Goal: Task Accomplishment & Management: Manage account settings

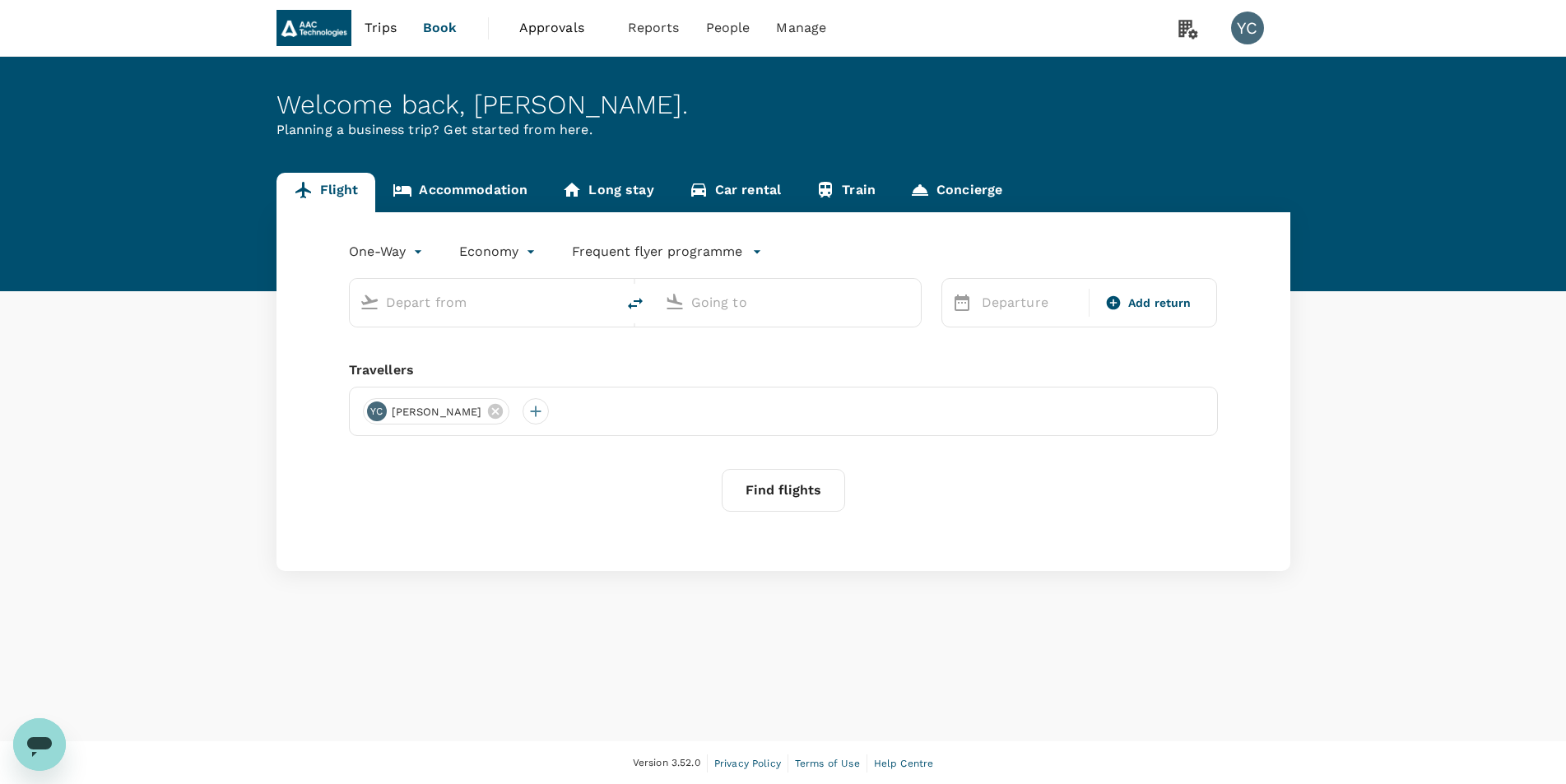
type input "roundtrip"
type input "Singapore Changi (SIN)"
type input "Shanghai Pudong Intl (PVG)"
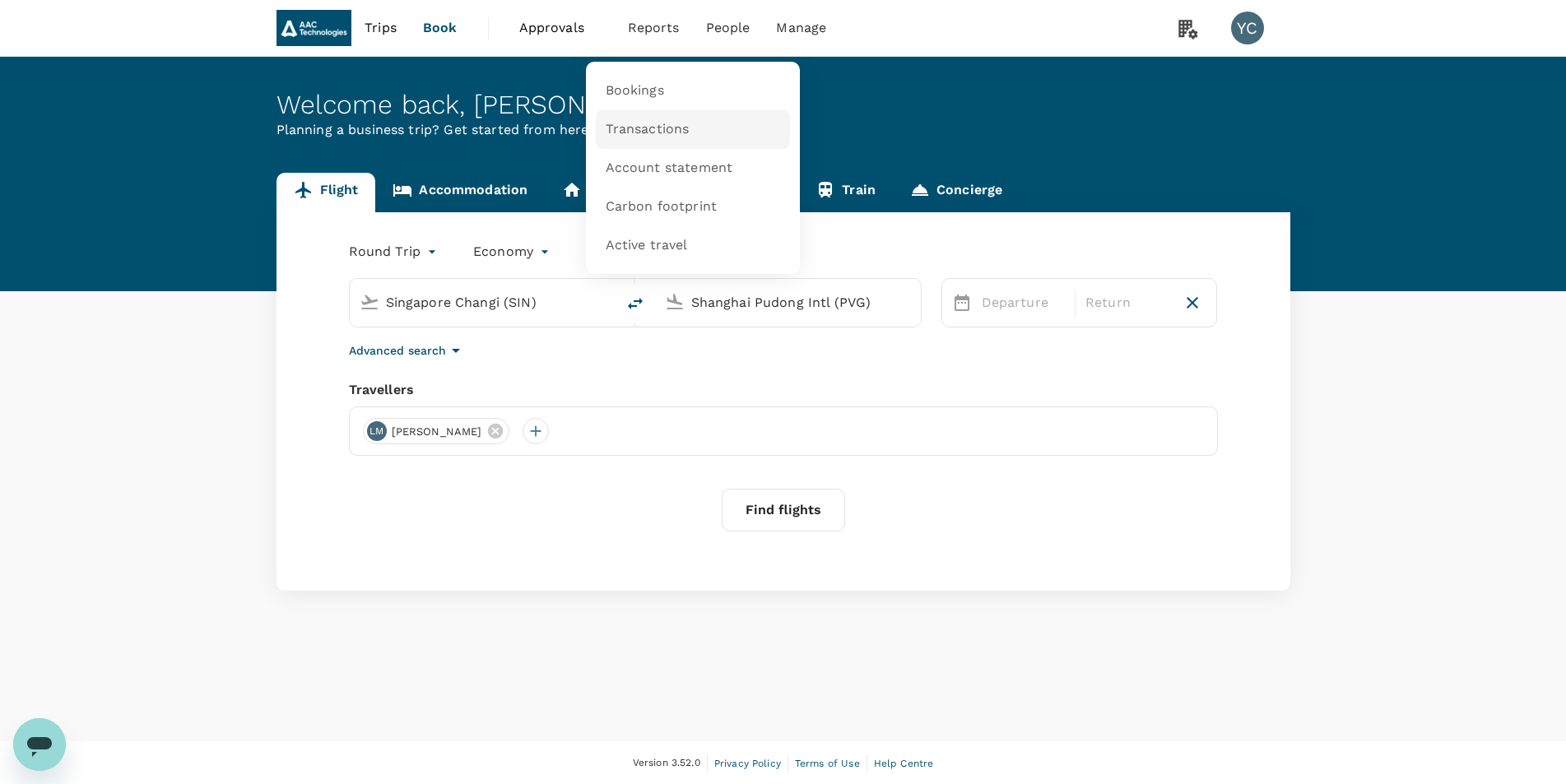
click at [652, 133] on span "Transactions" at bounding box center [648, 130] width 84 height 19
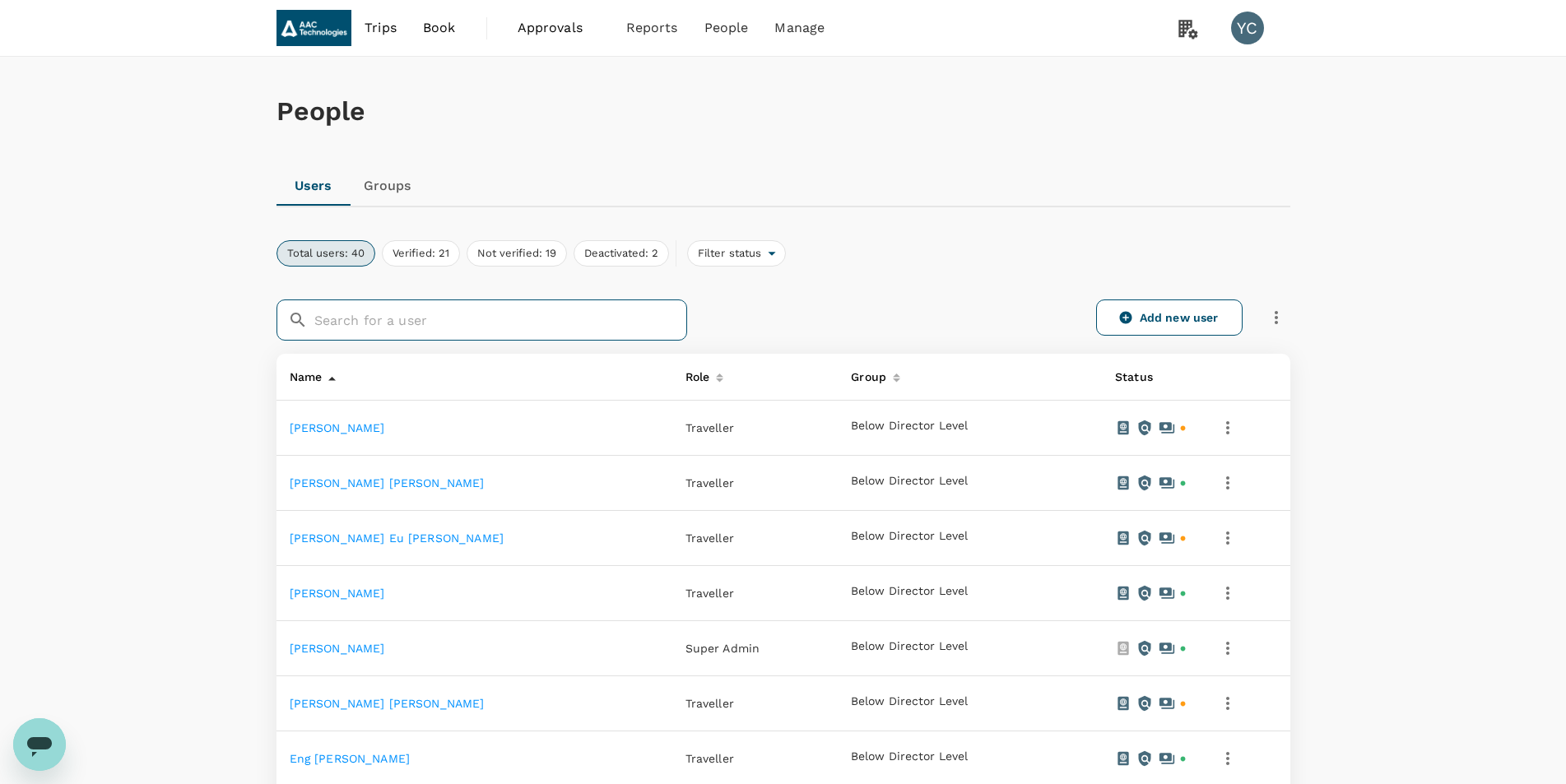
click at [404, 319] on input "text" at bounding box center [500, 320] width 373 height 41
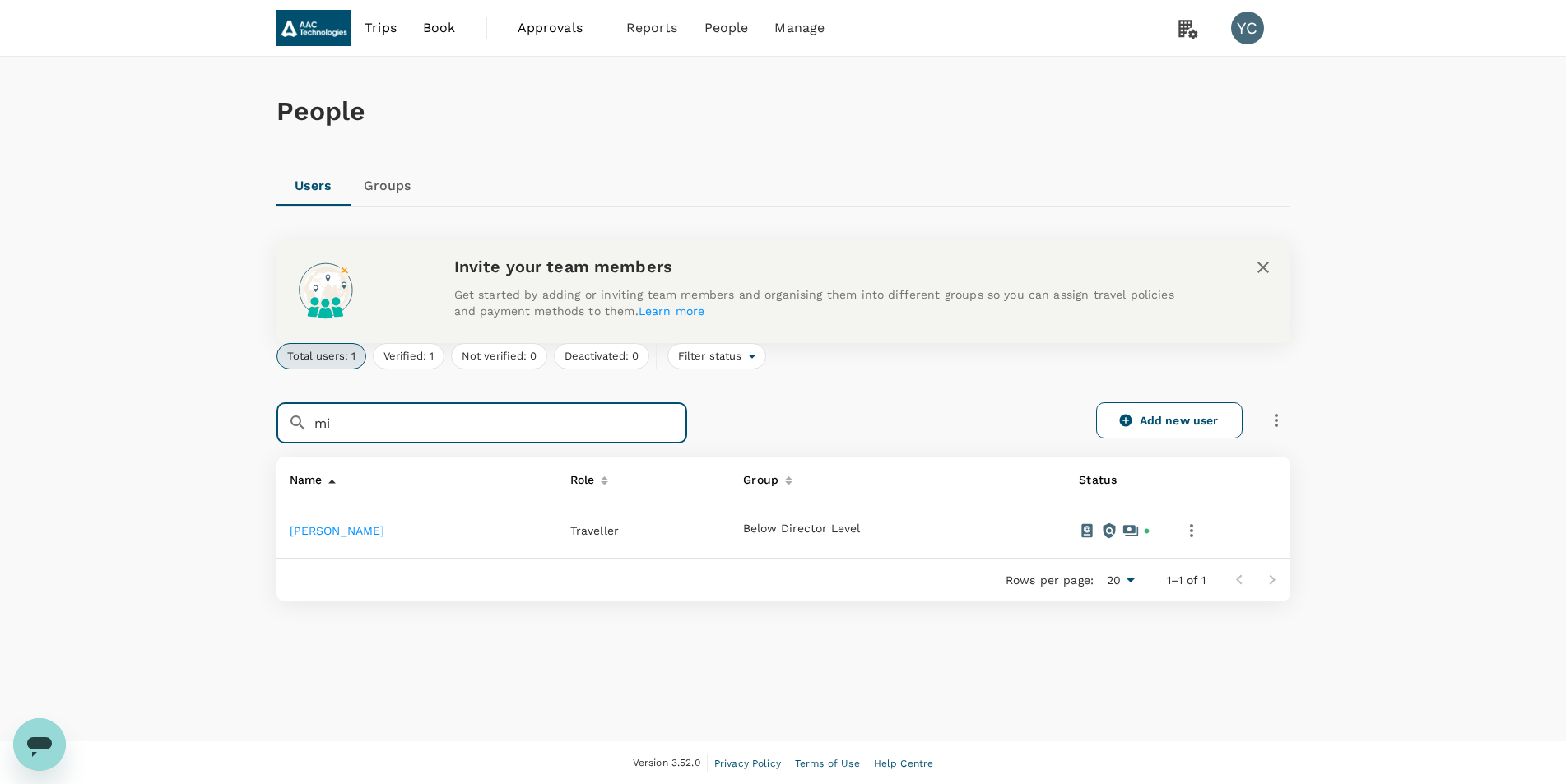
type input "m"
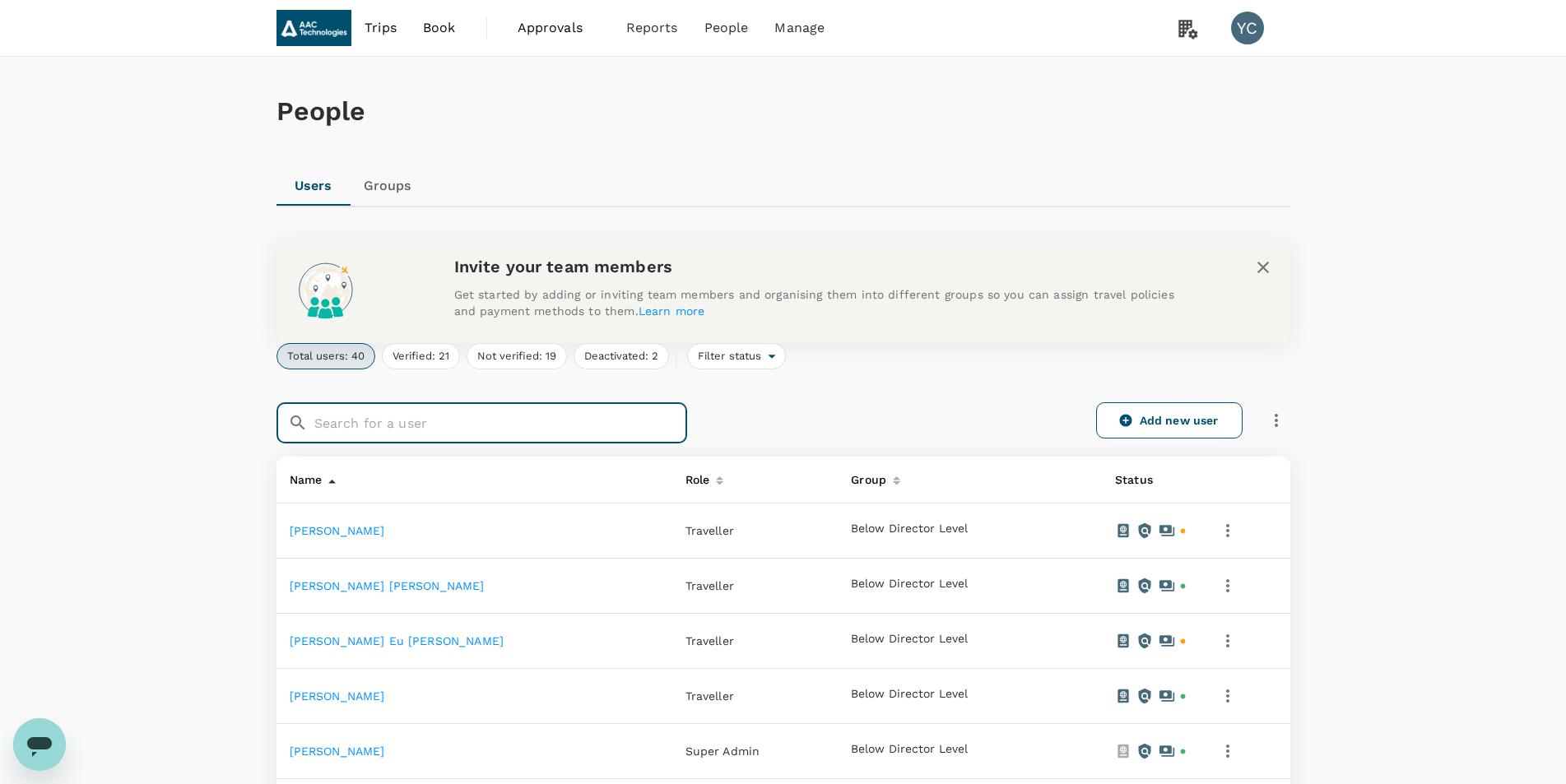
click at [1226, 529] on icon "button" at bounding box center [1228, 531] width 3 height 14
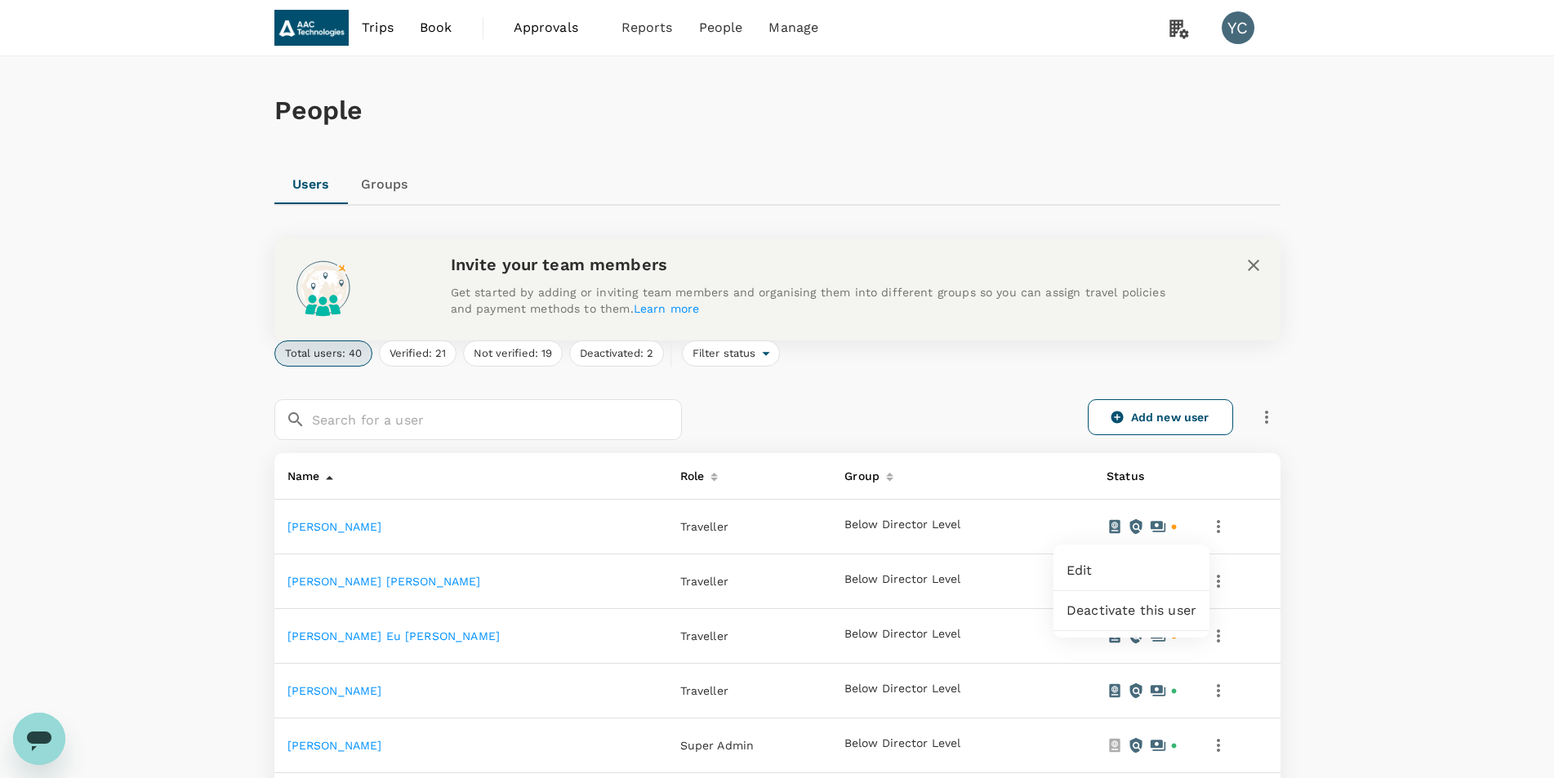
click at [1129, 612] on span "Deactivate this user" at bounding box center [1131, 610] width 130 height 19
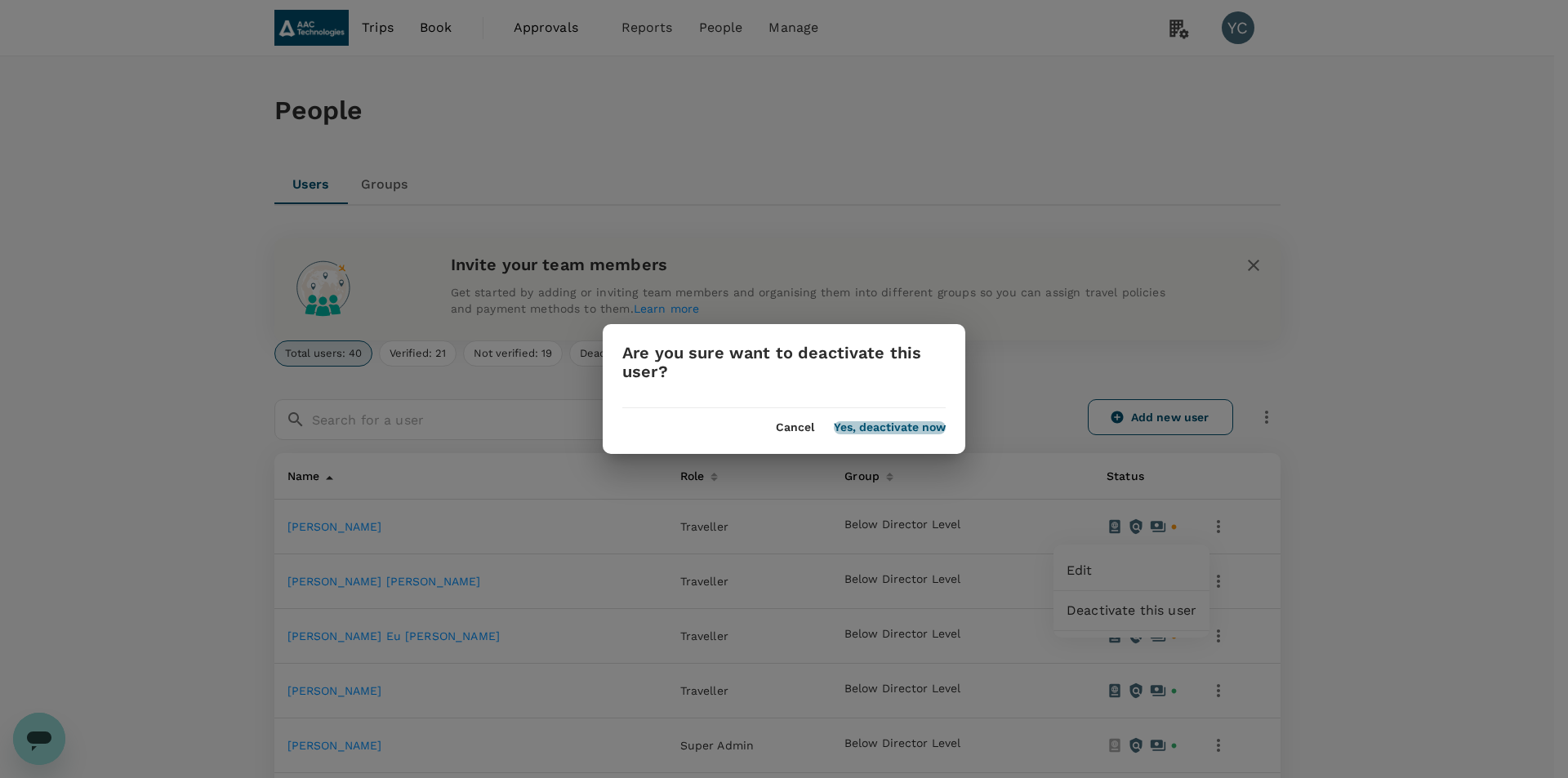
click at [862, 428] on button "Yes, deactivate now" at bounding box center [889, 428] width 112 height 13
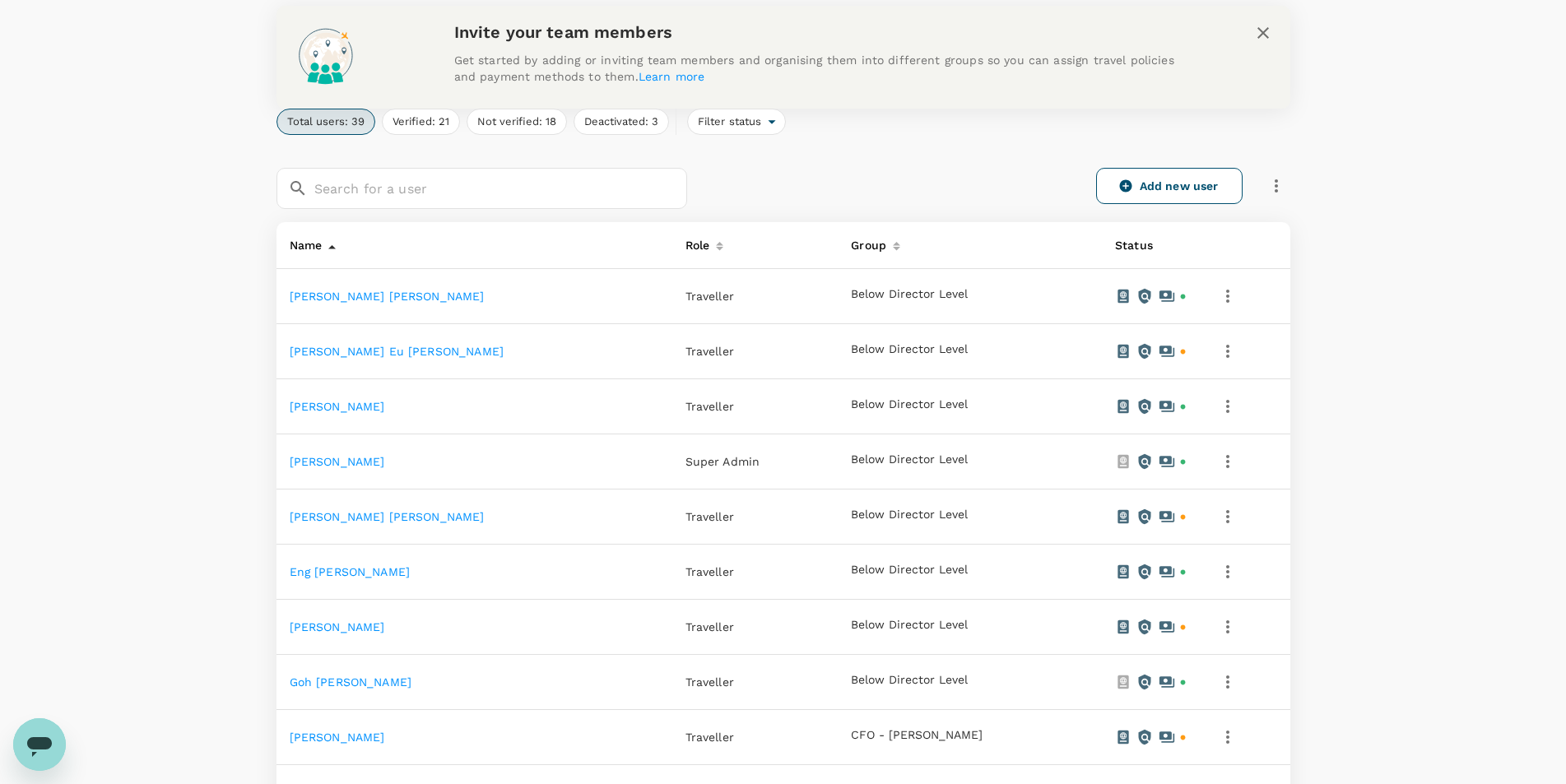
scroll to position [247, 0]
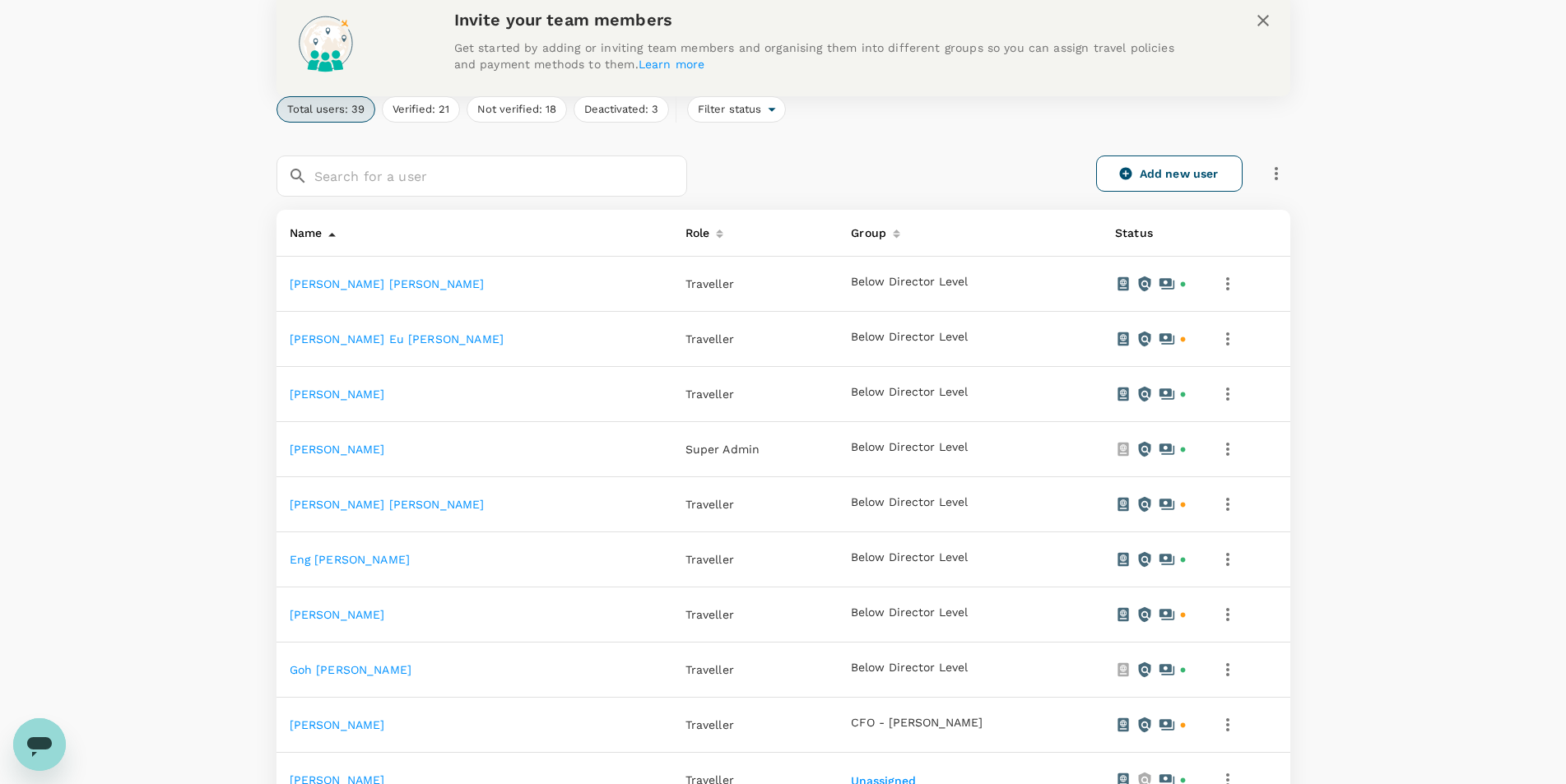
click at [1218, 283] on icon "button" at bounding box center [1227, 283] width 20 height 20
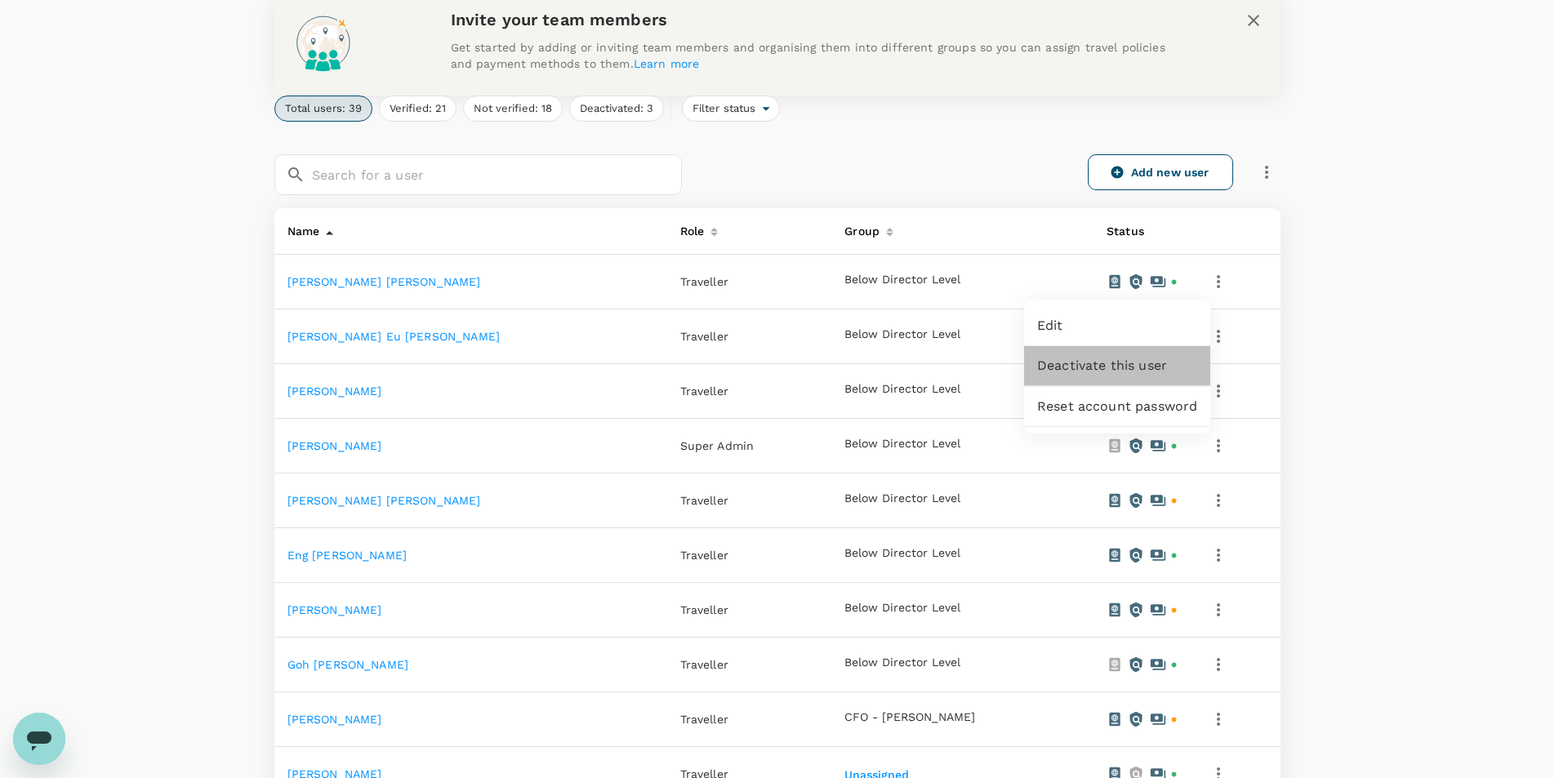
click at [1168, 365] on span "Deactivate this user" at bounding box center [1117, 365] width 160 height 19
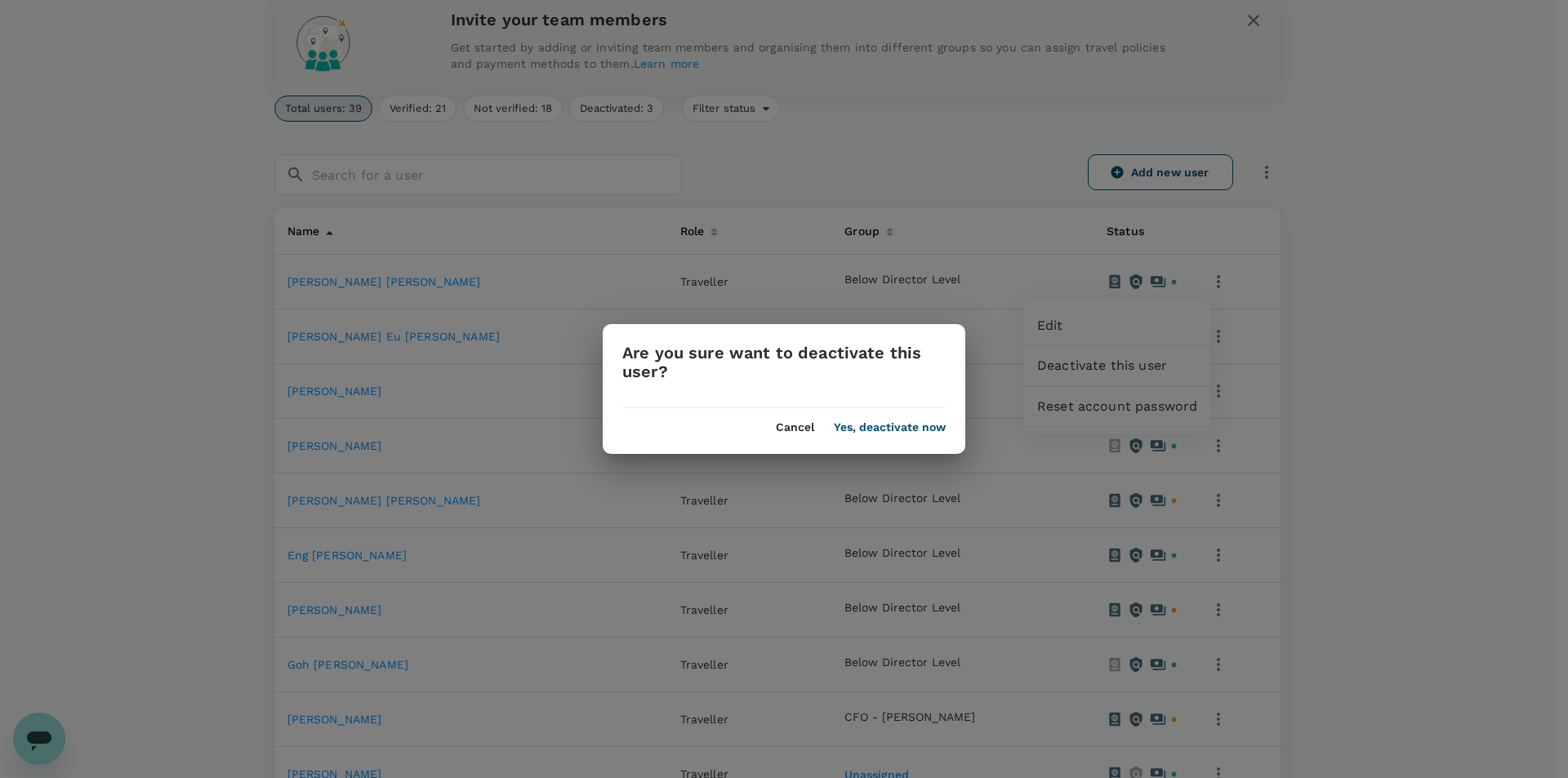
click at [883, 424] on button "Yes, deactivate now" at bounding box center [889, 428] width 112 height 13
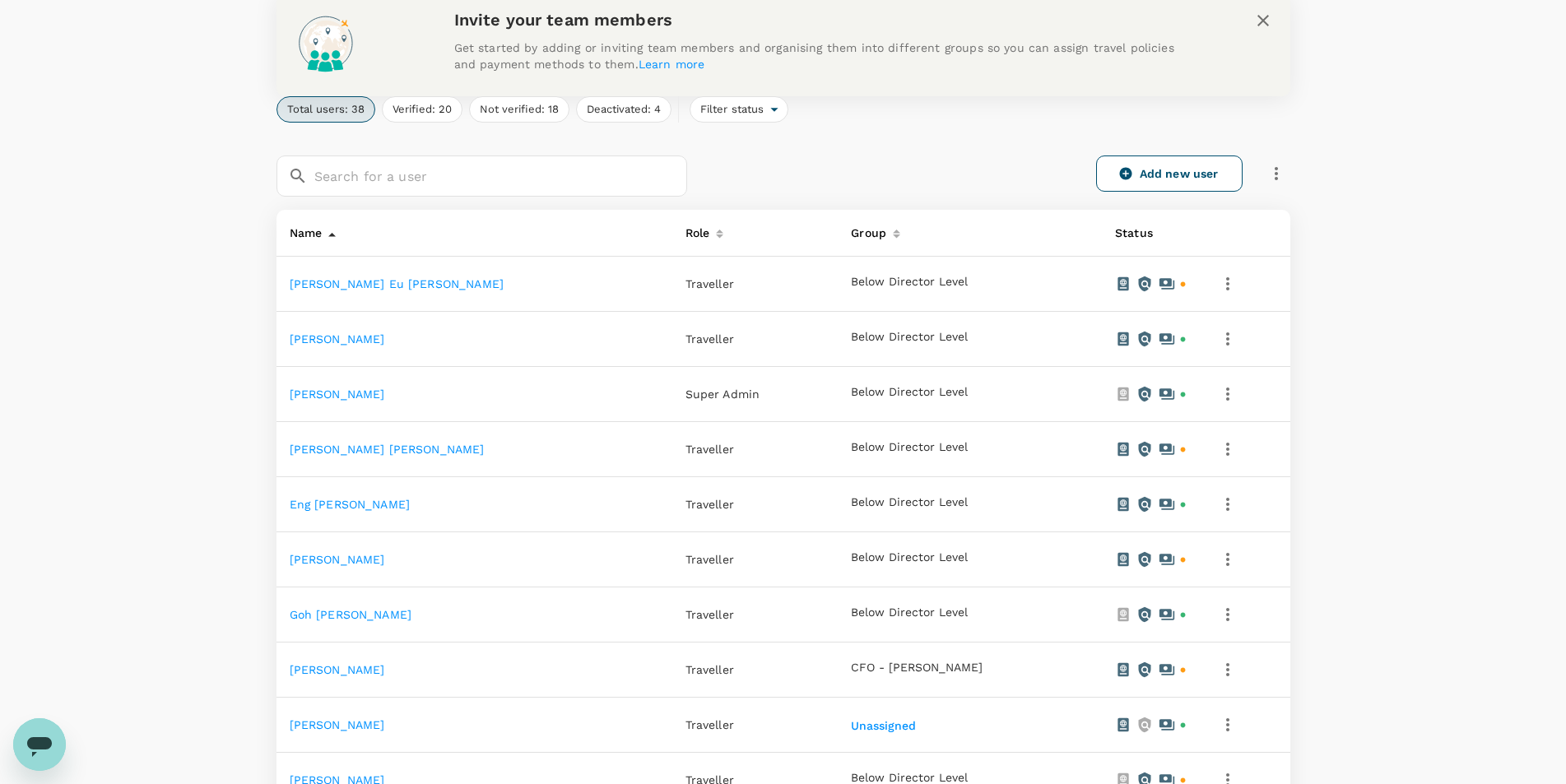
click at [1218, 284] on icon "button" at bounding box center [1227, 283] width 20 height 20
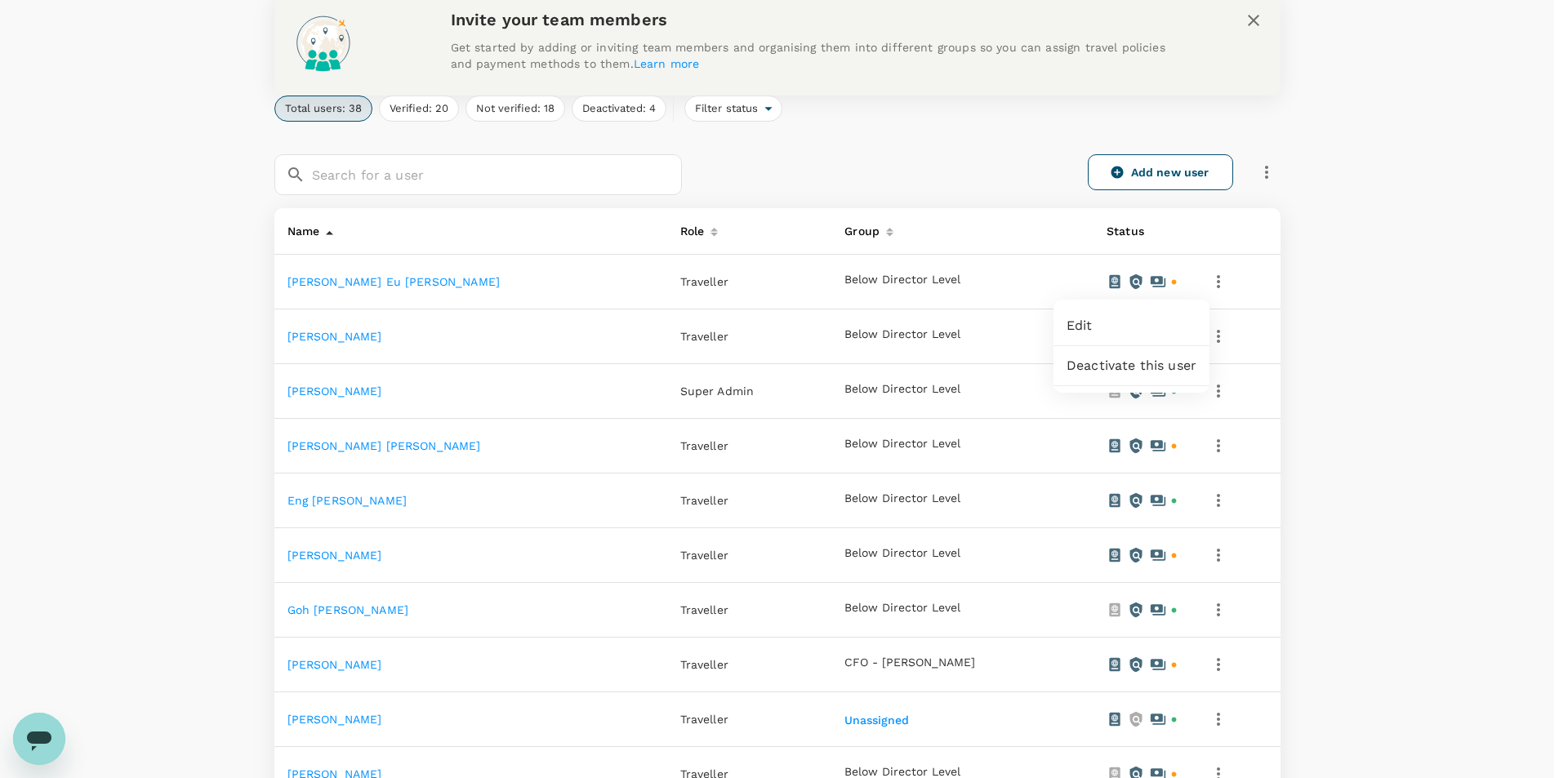
click at [1134, 368] on span "Deactivate this user" at bounding box center [1131, 365] width 130 height 19
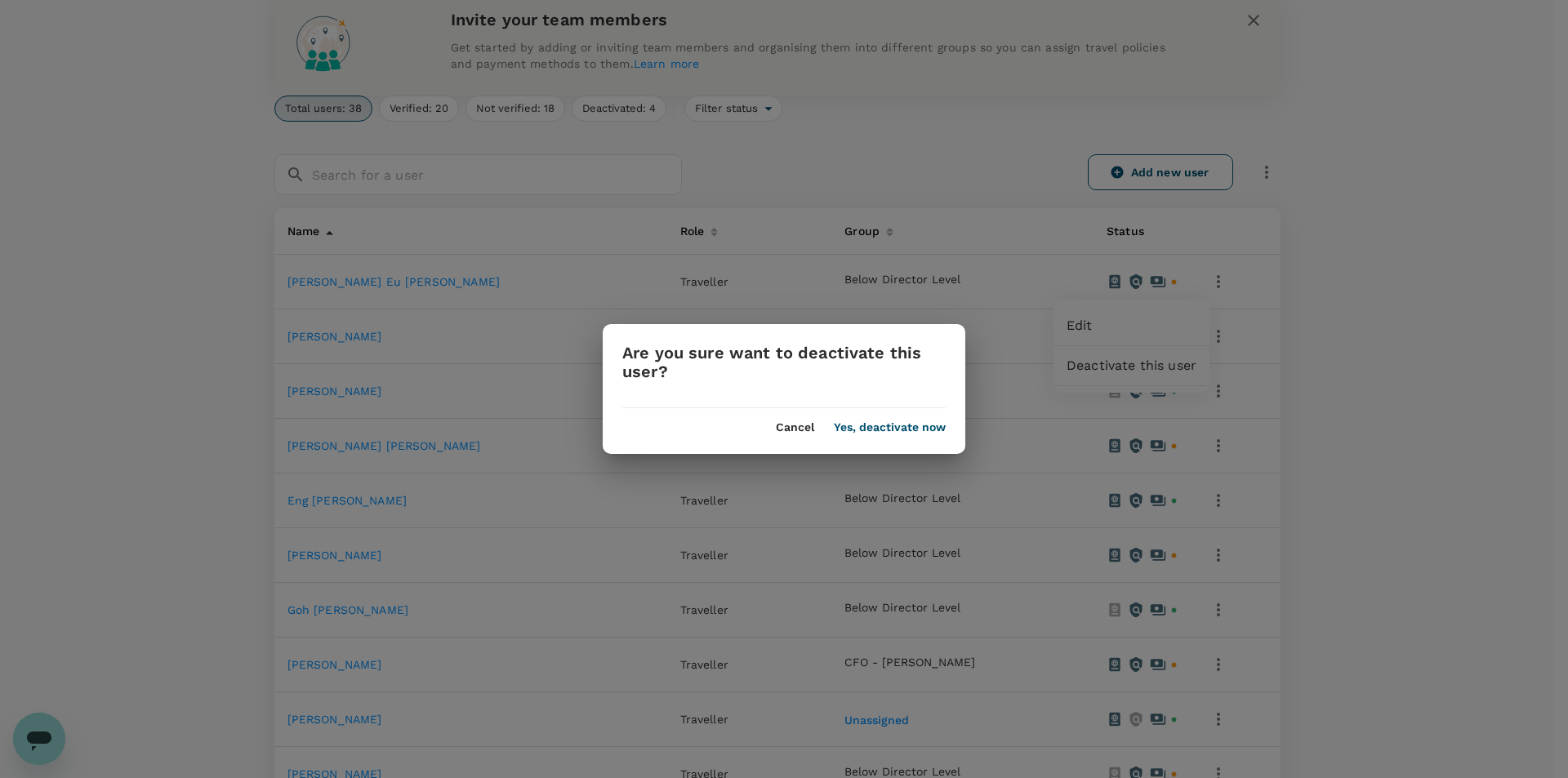
click at [907, 430] on button "Yes, deactivate now" at bounding box center [889, 428] width 112 height 13
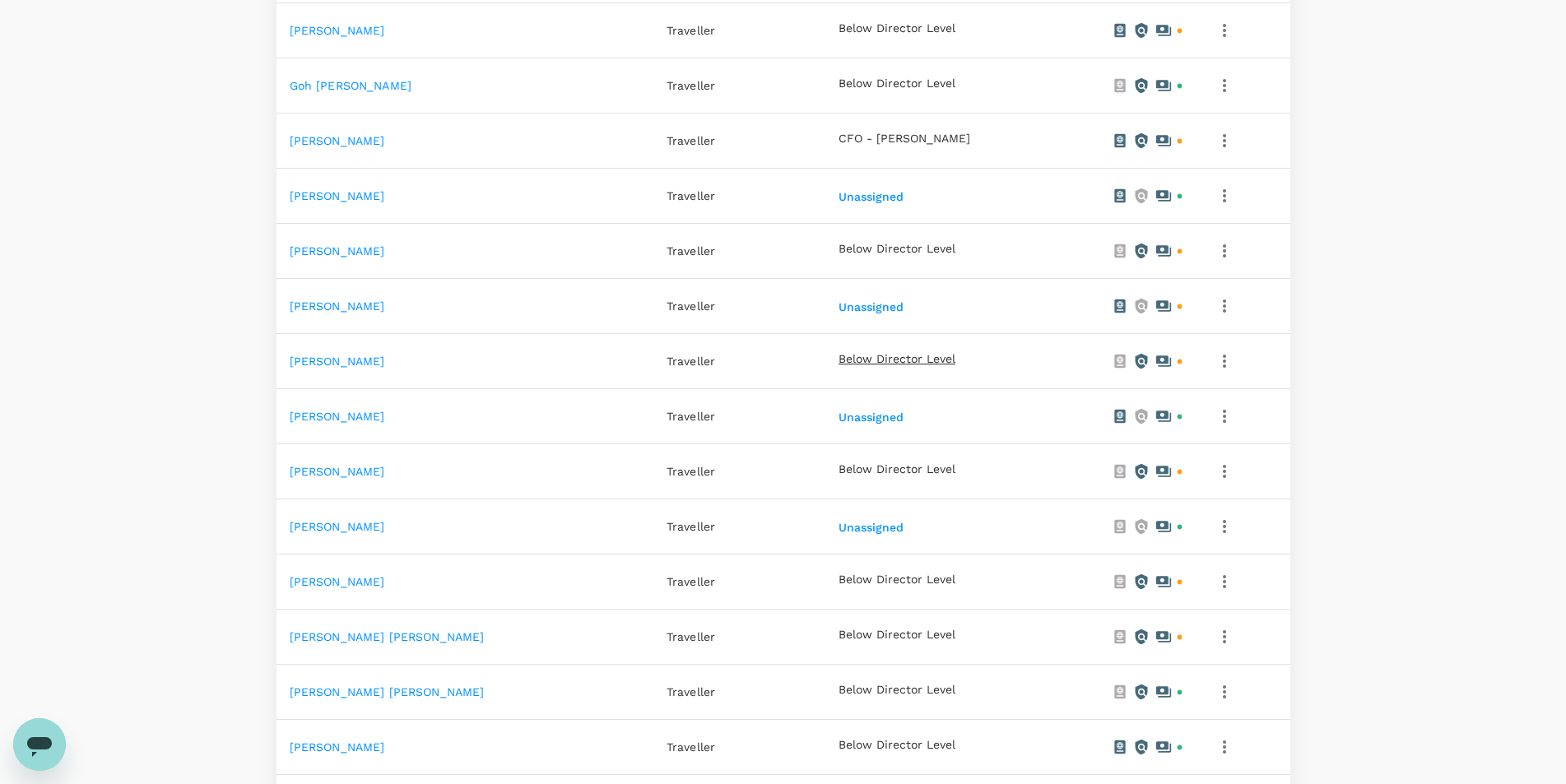
scroll to position [741, 0]
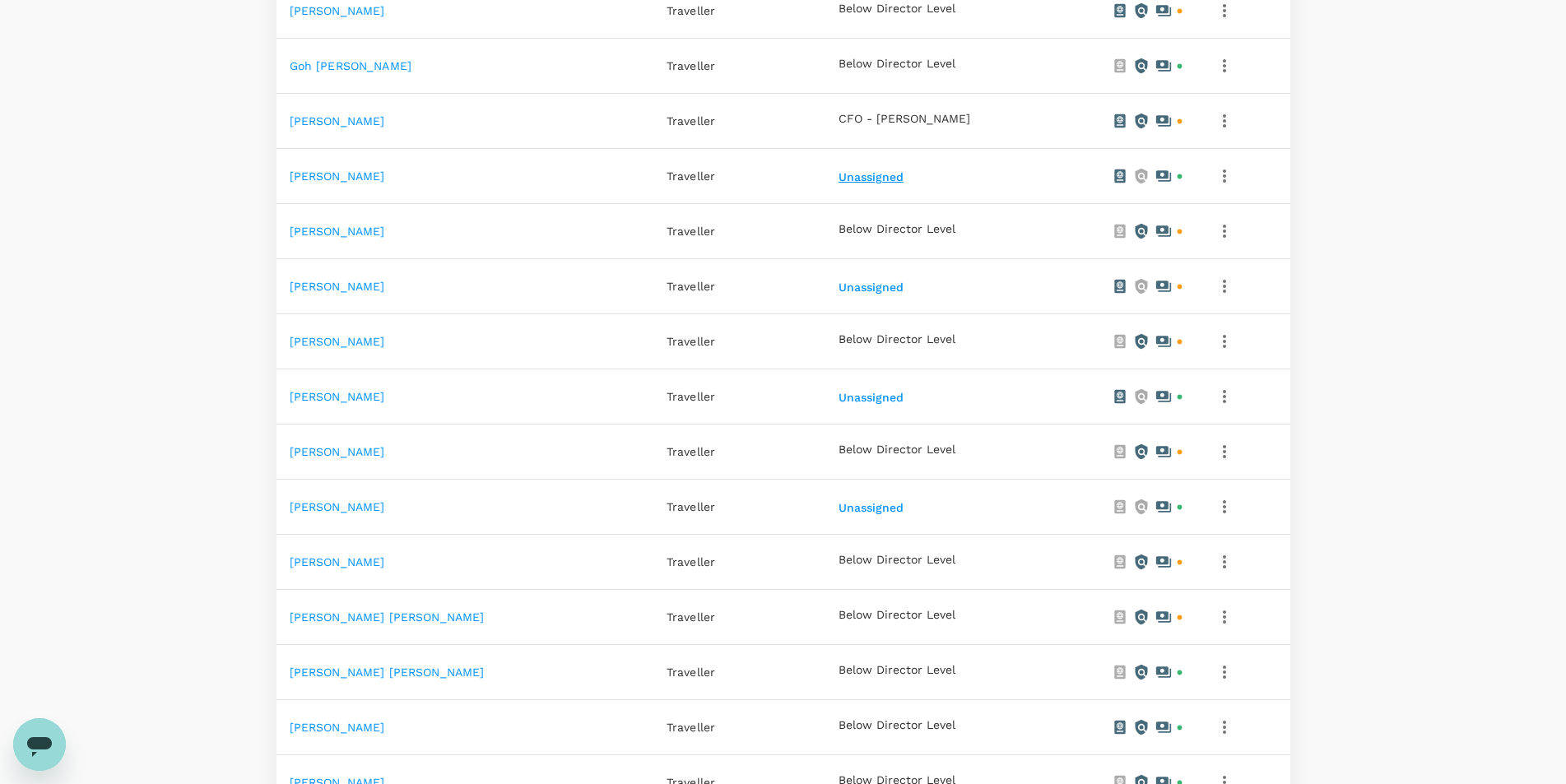
click at [839, 176] on button "Unassigned" at bounding box center [873, 178] width 68 height 14
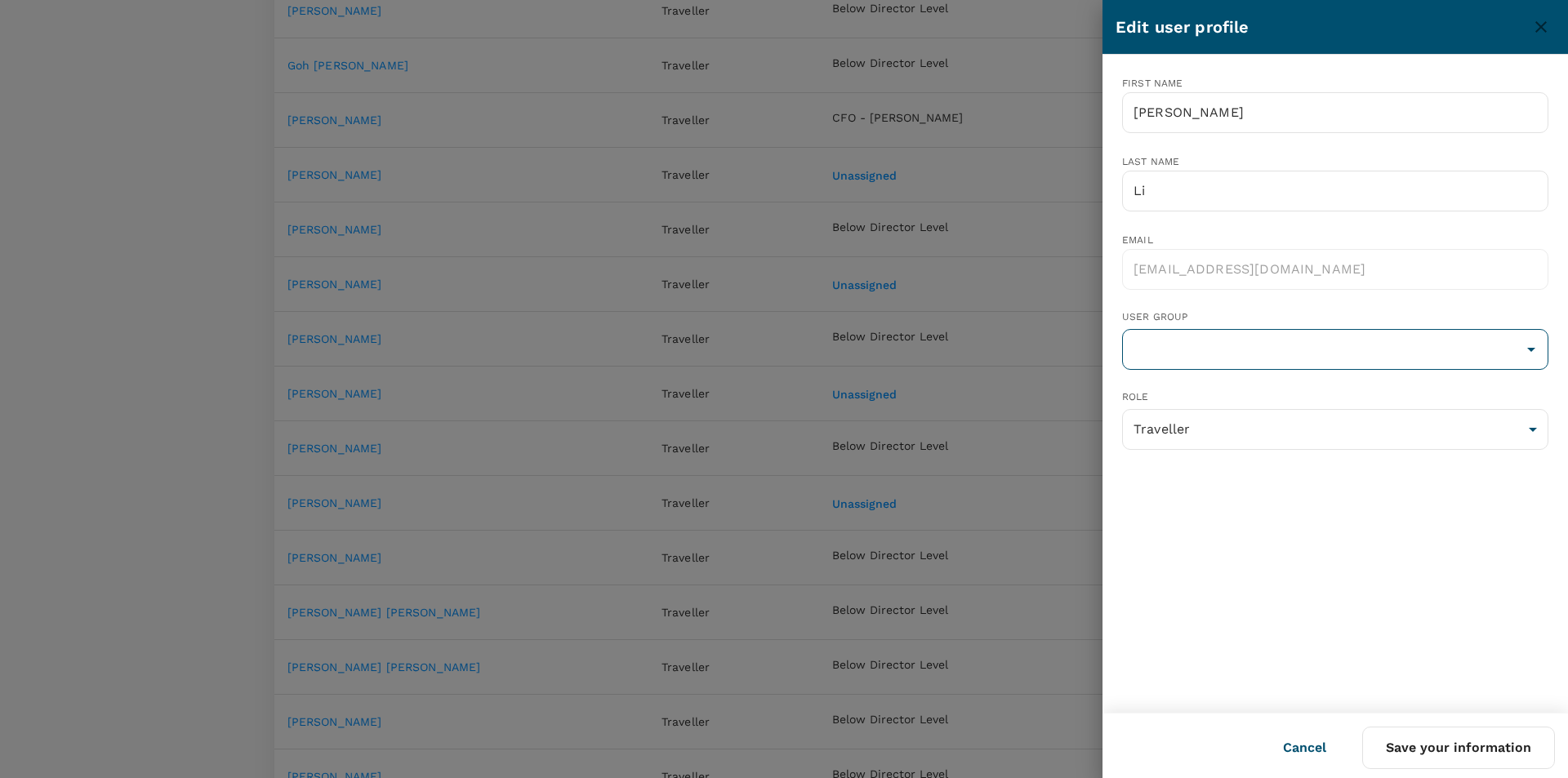
click at [1226, 342] on input "text" at bounding box center [1335, 349] width 418 height 31
click at [1230, 399] on li "Below Director Level" at bounding box center [1335, 397] width 424 height 26
type input "Below Director Level"
click at [1432, 754] on button "Save your information" at bounding box center [1458, 748] width 193 height 42
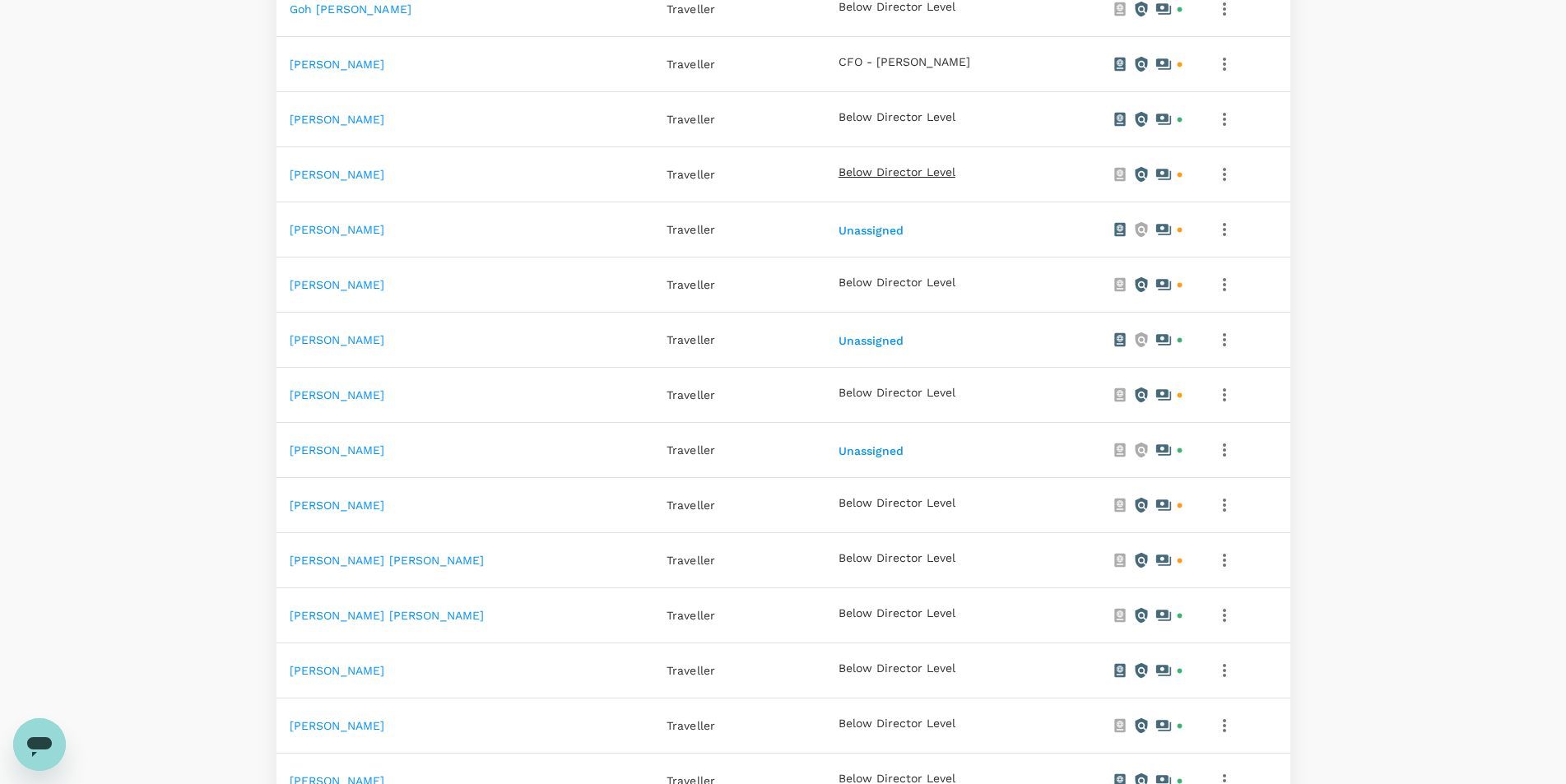
scroll to position [823, 0]
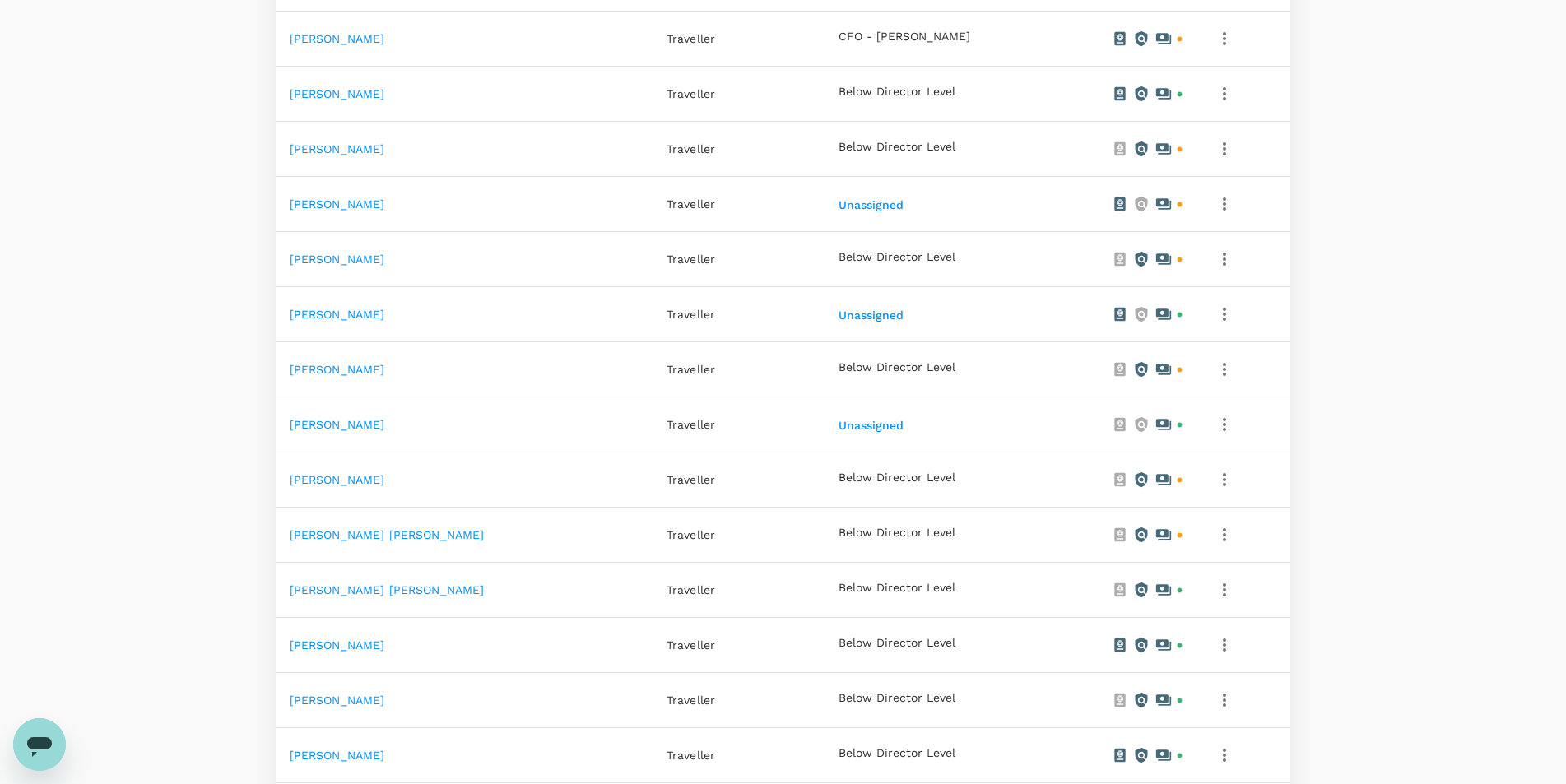
click at [1215, 424] on icon "button" at bounding box center [1224, 424] width 20 height 20
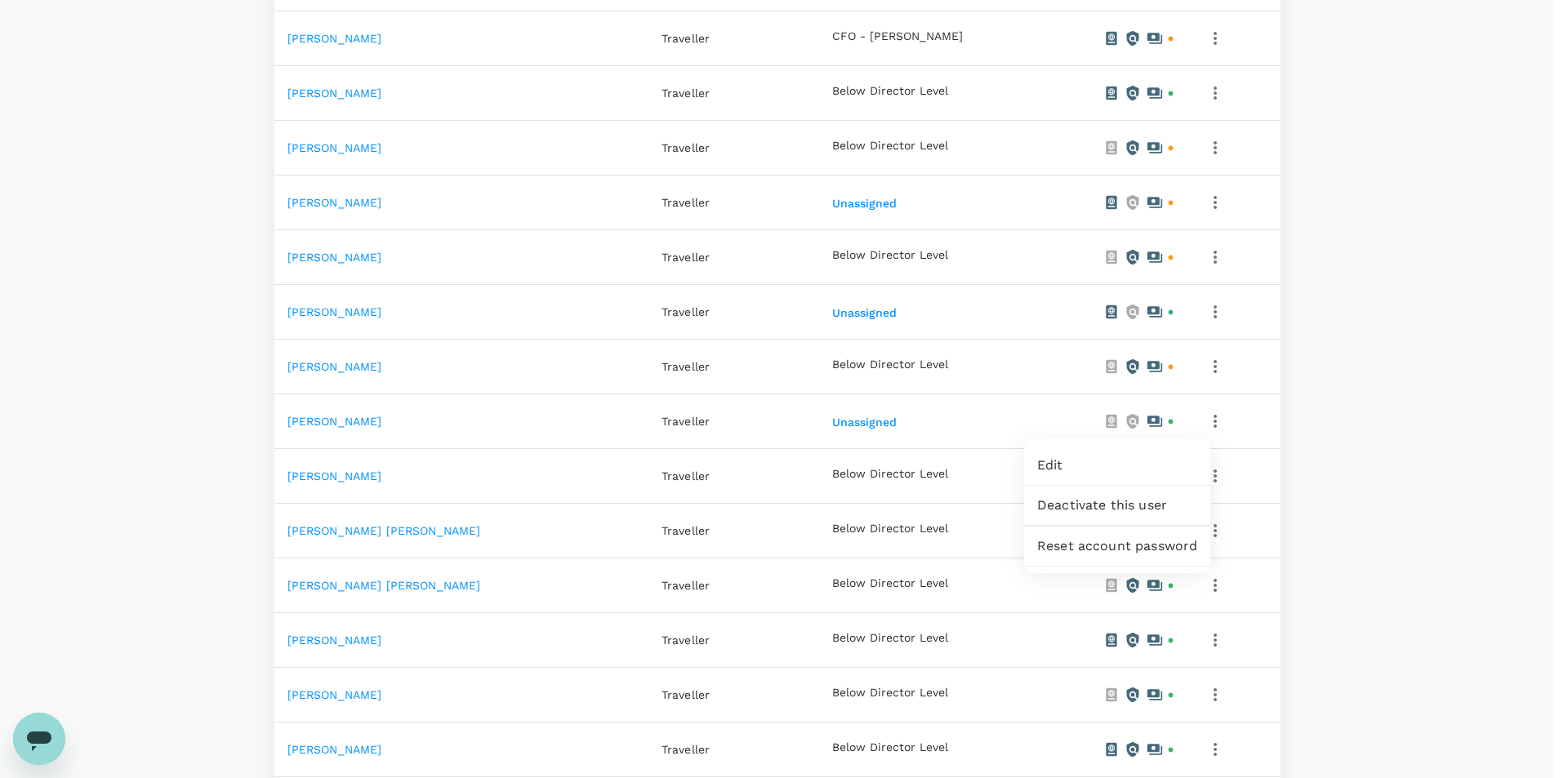
click at [1096, 503] on span "Deactivate this user" at bounding box center [1117, 505] width 160 height 19
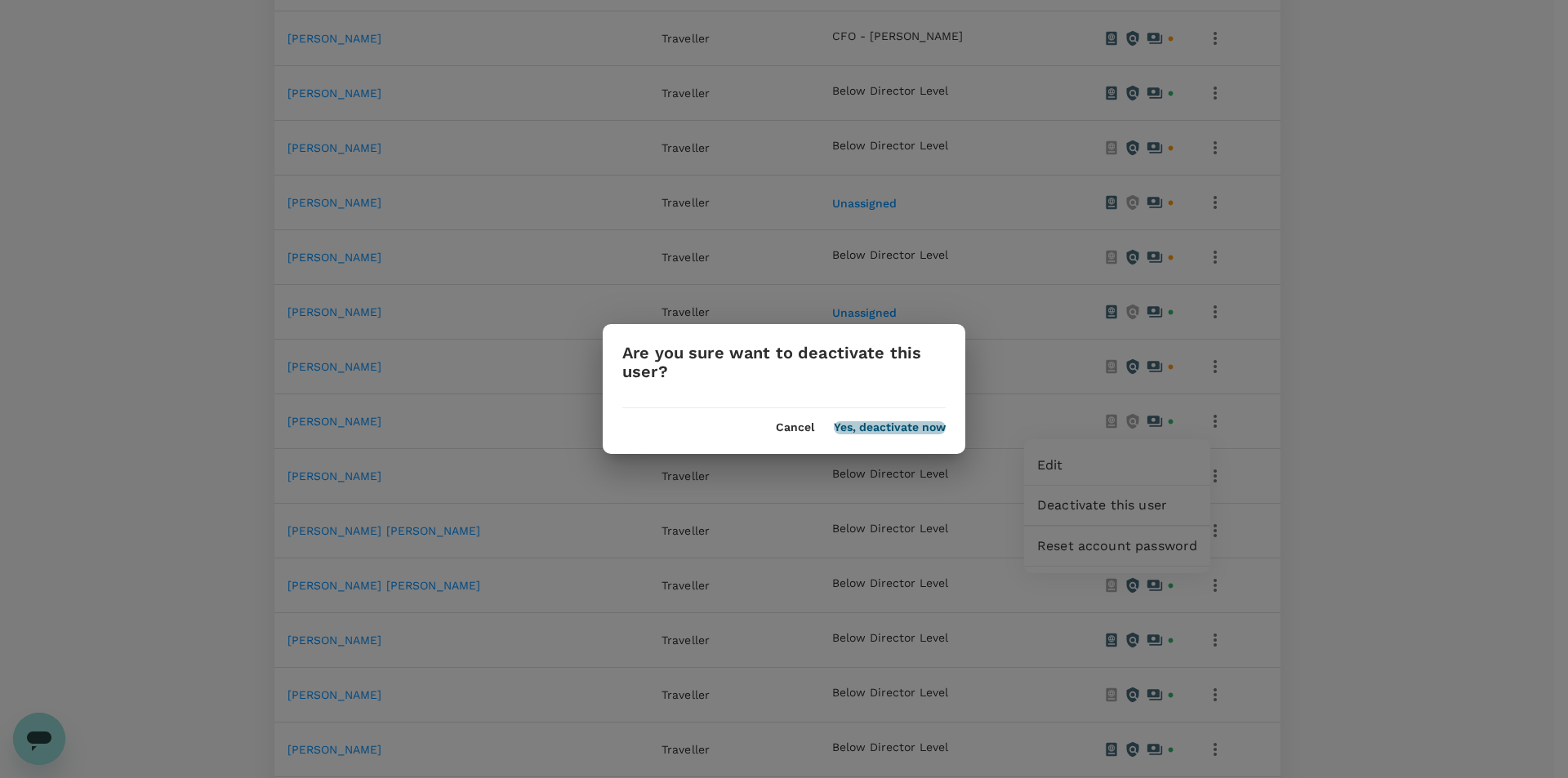
click at [918, 431] on button "Yes, deactivate now" at bounding box center [889, 428] width 112 height 13
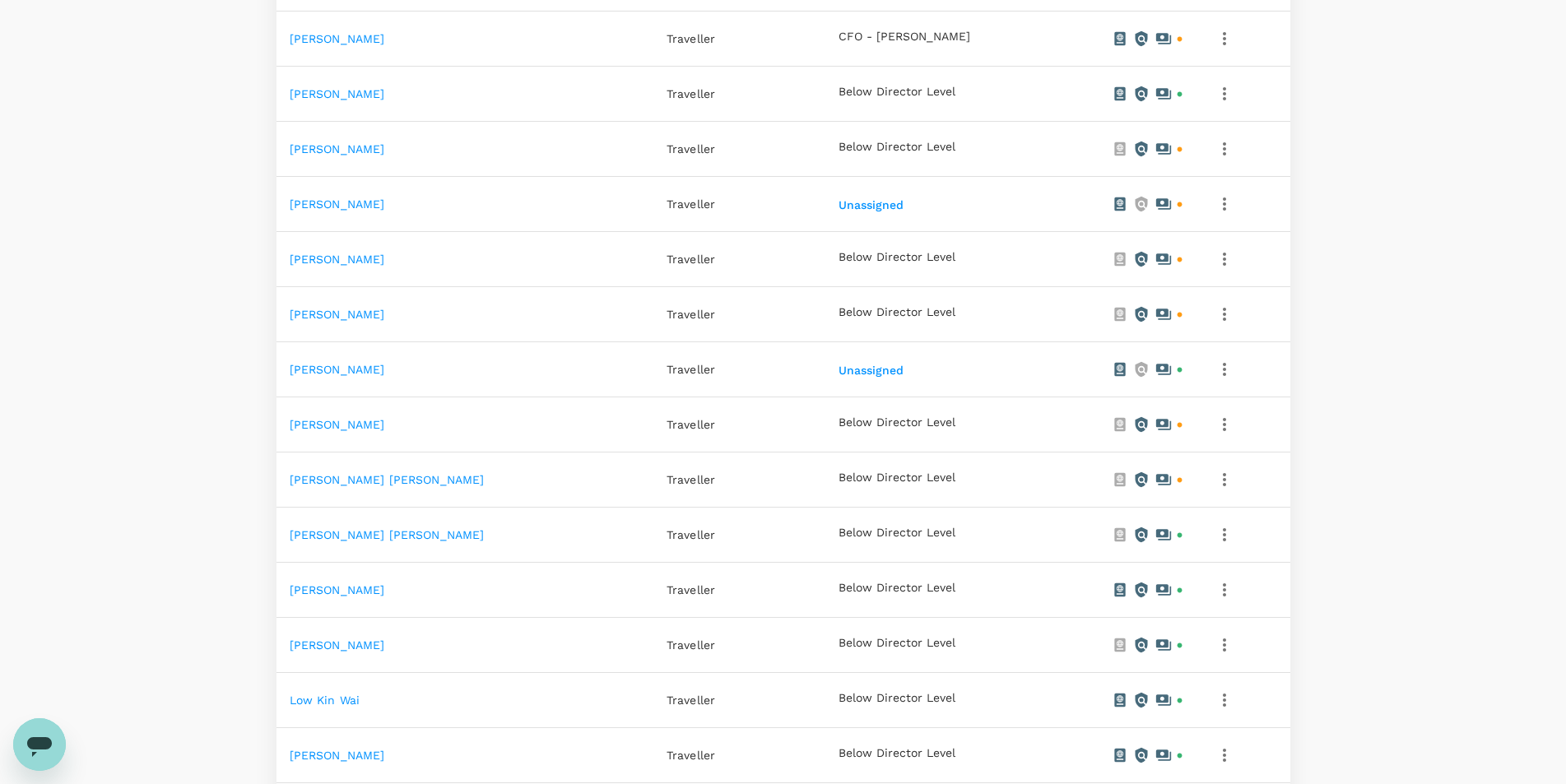
click at [1215, 253] on icon "button" at bounding box center [1224, 259] width 20 height 20
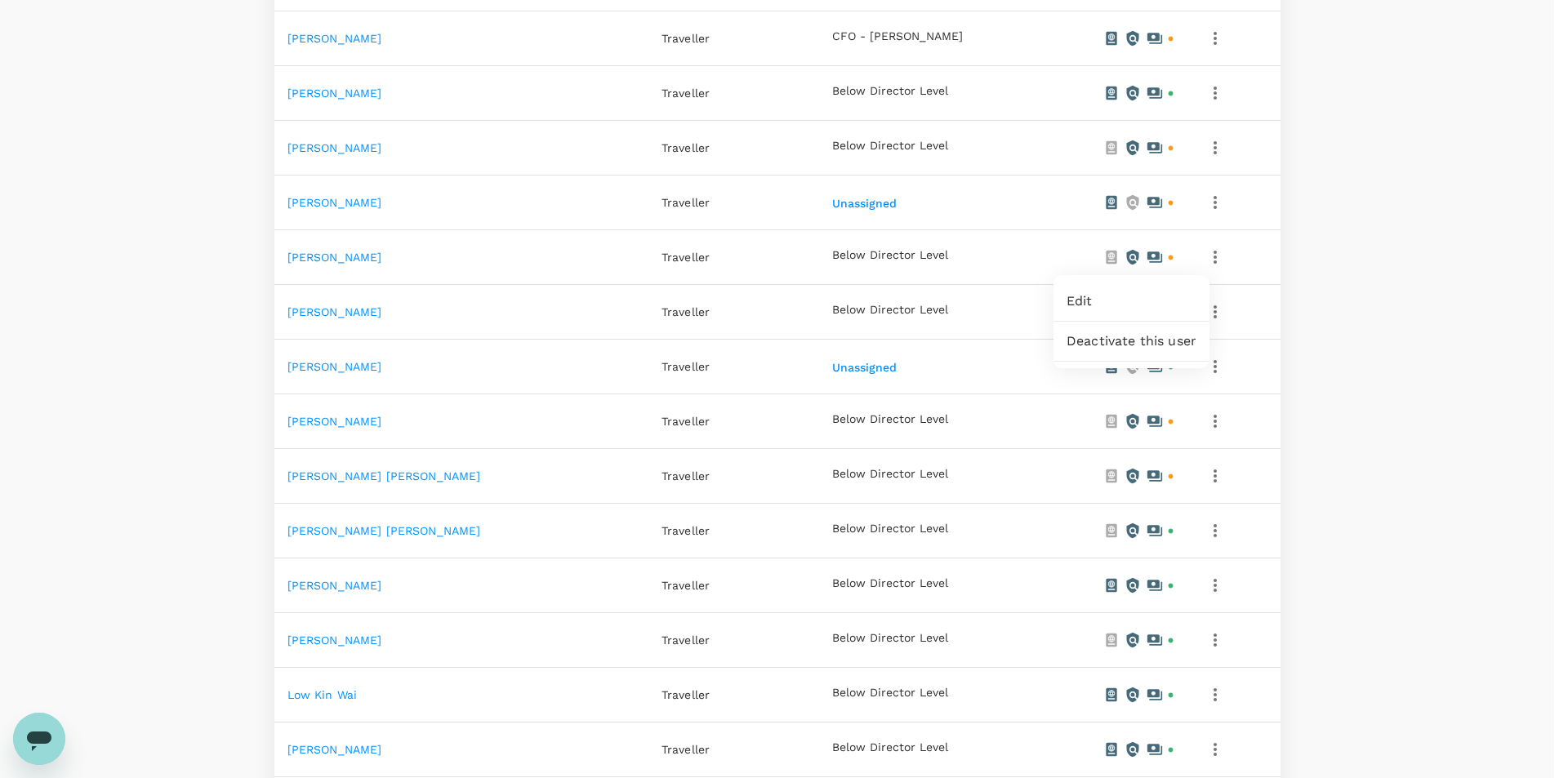
click at [1107, 341] on span "Deactivate this user" at bounding box center [1131, 341] width 130 height 19
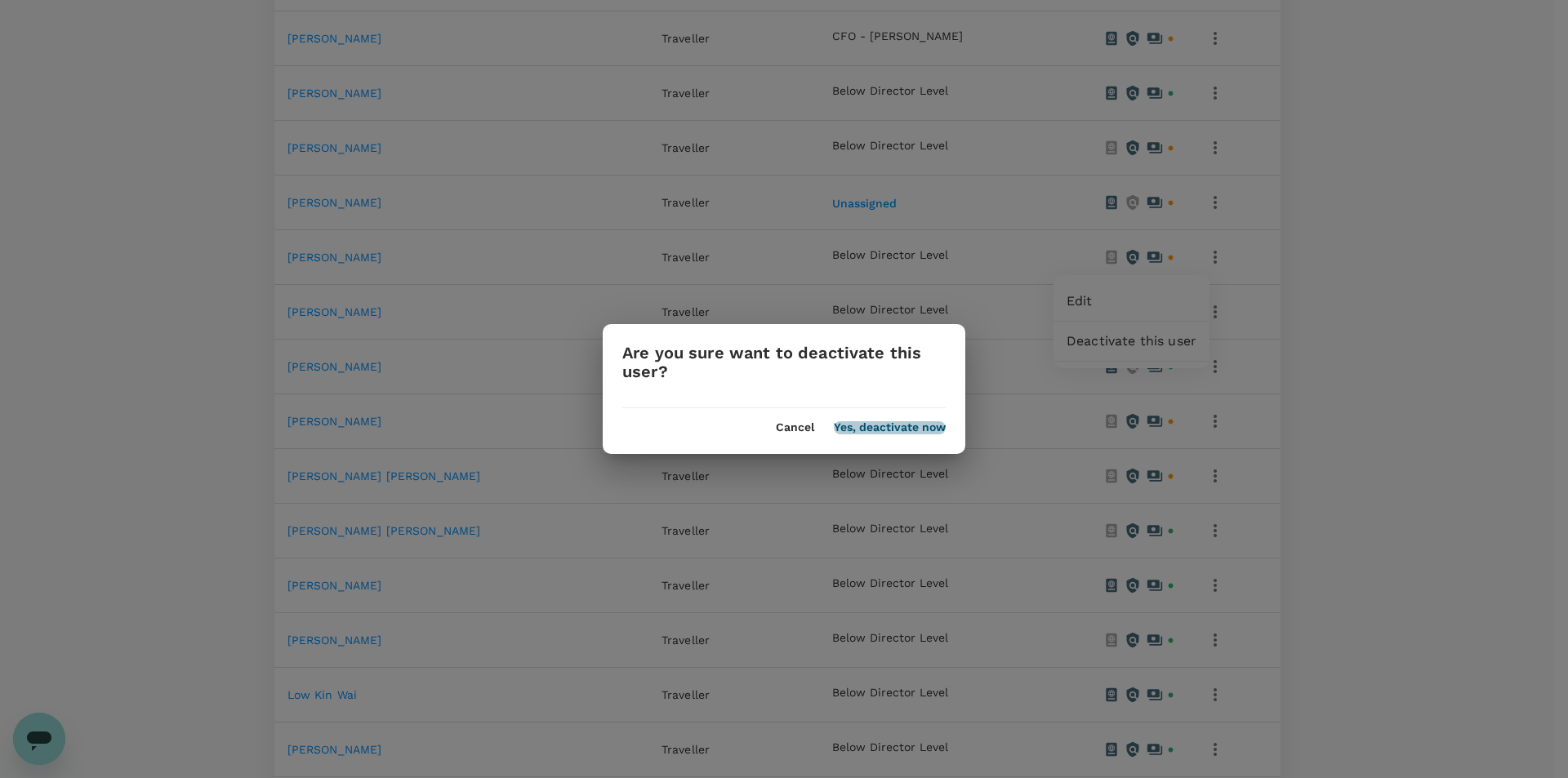
click at [882, 422] on button "Yes, deactivate now" at bounding box center [889, 428] width 112 height 13
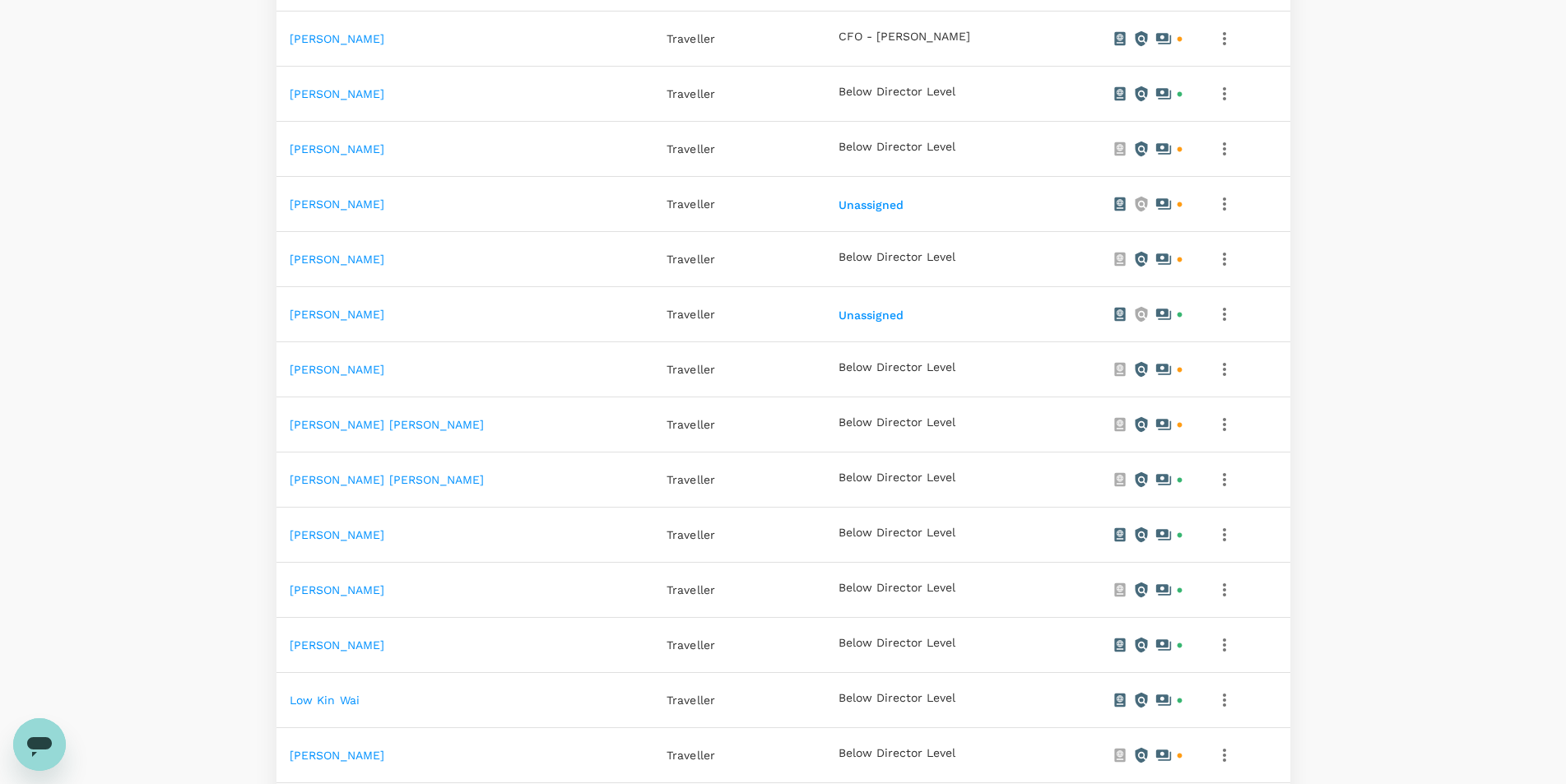
click at [1215, 476] on icon "button" at bounding box center [1224, 479] width 20 height 20
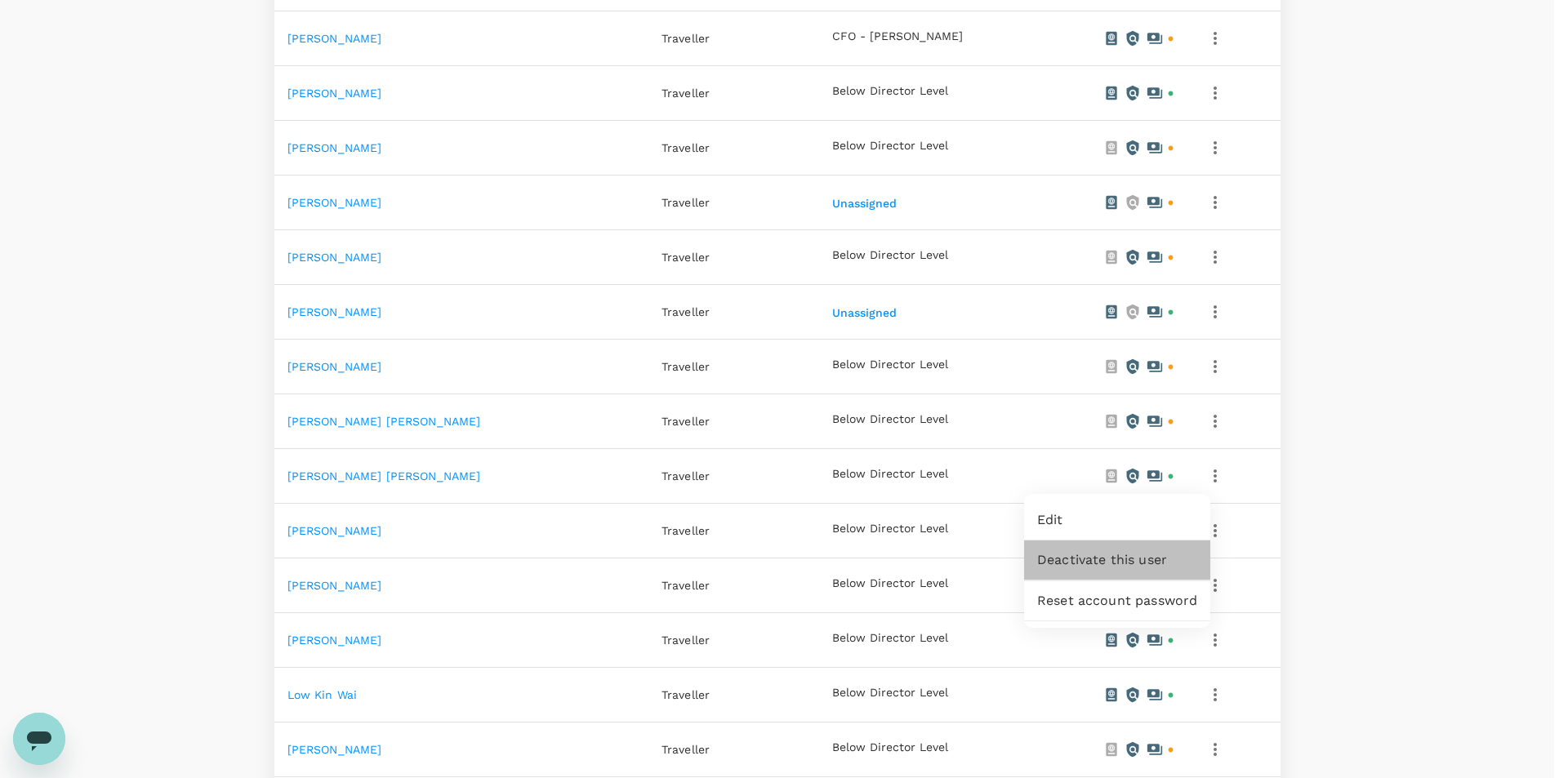
click at [1138, 566] on span "Deactivate this user" at bounding box center [1117, 560] width 160 height 19
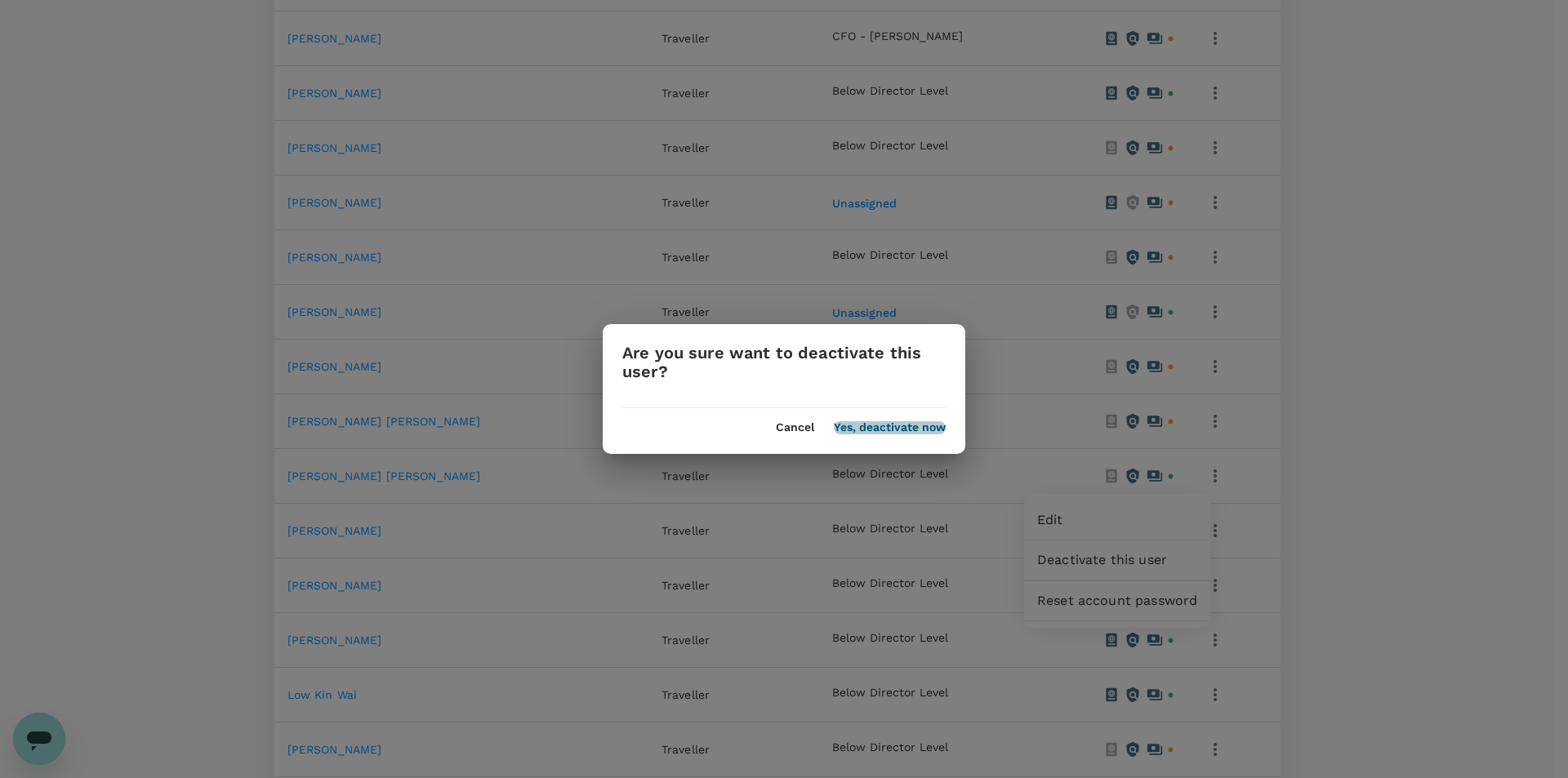
click at [930, 424] on button "Yes, deactivate now" at bounding box center [889, 428] width 112 height 13
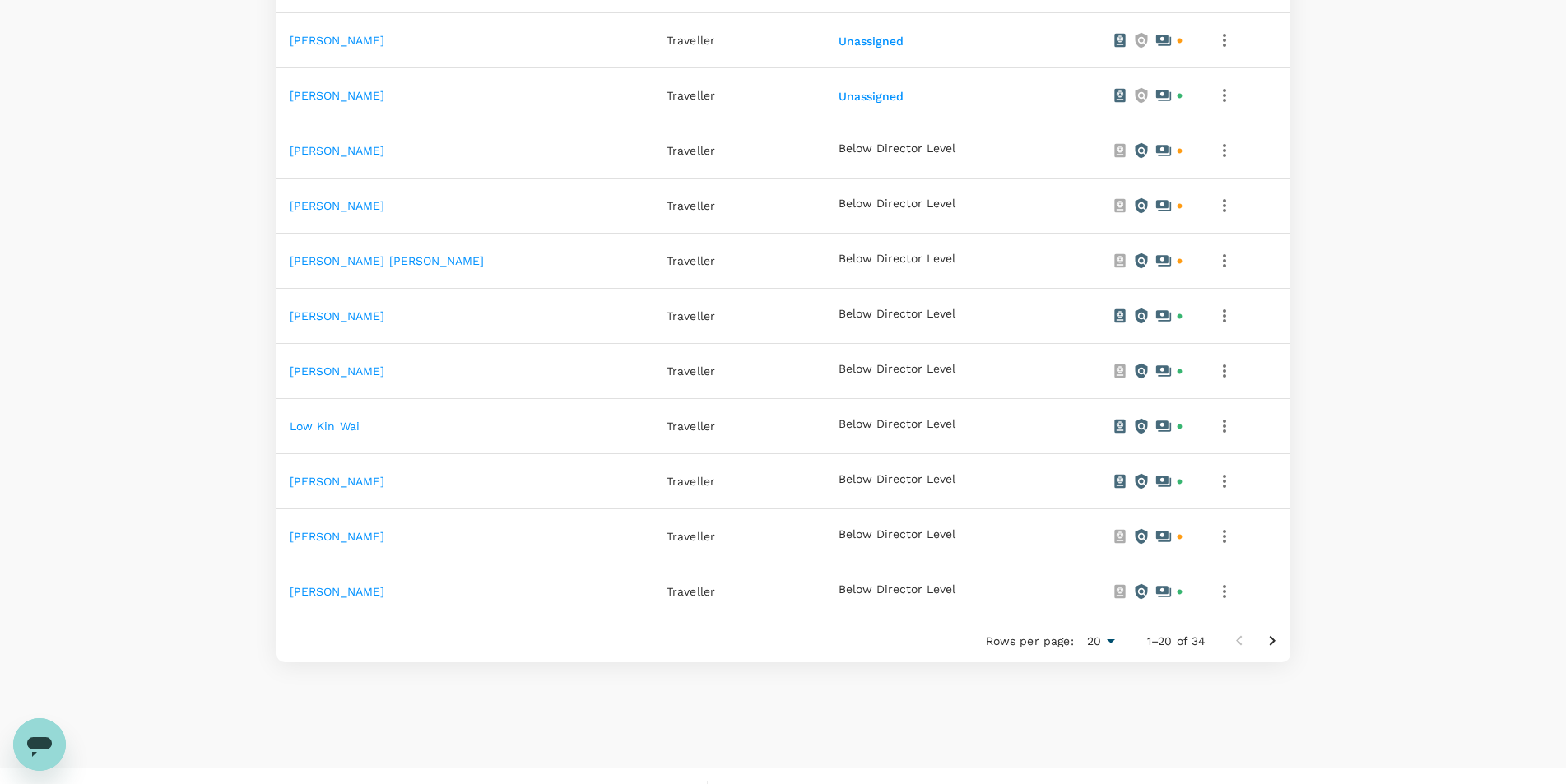
scroll to position [988, 0]
click at [1223, 587] on icon "button" at bounding box center [1225, 591] width 3 height 14
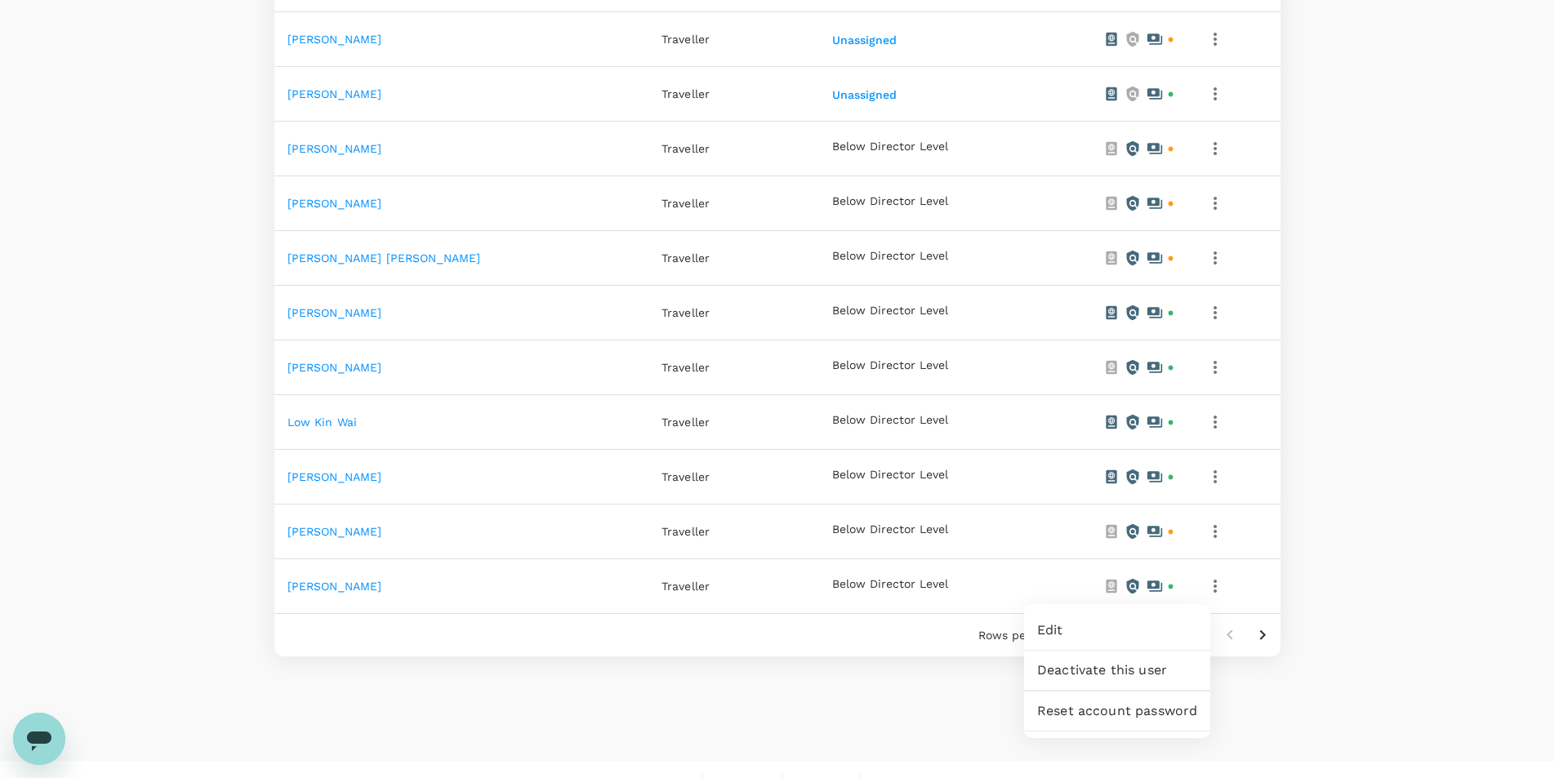
click at [1128, 673] on span "Deactivate this user" at bounding box center [1117, 669] width 160 height 19
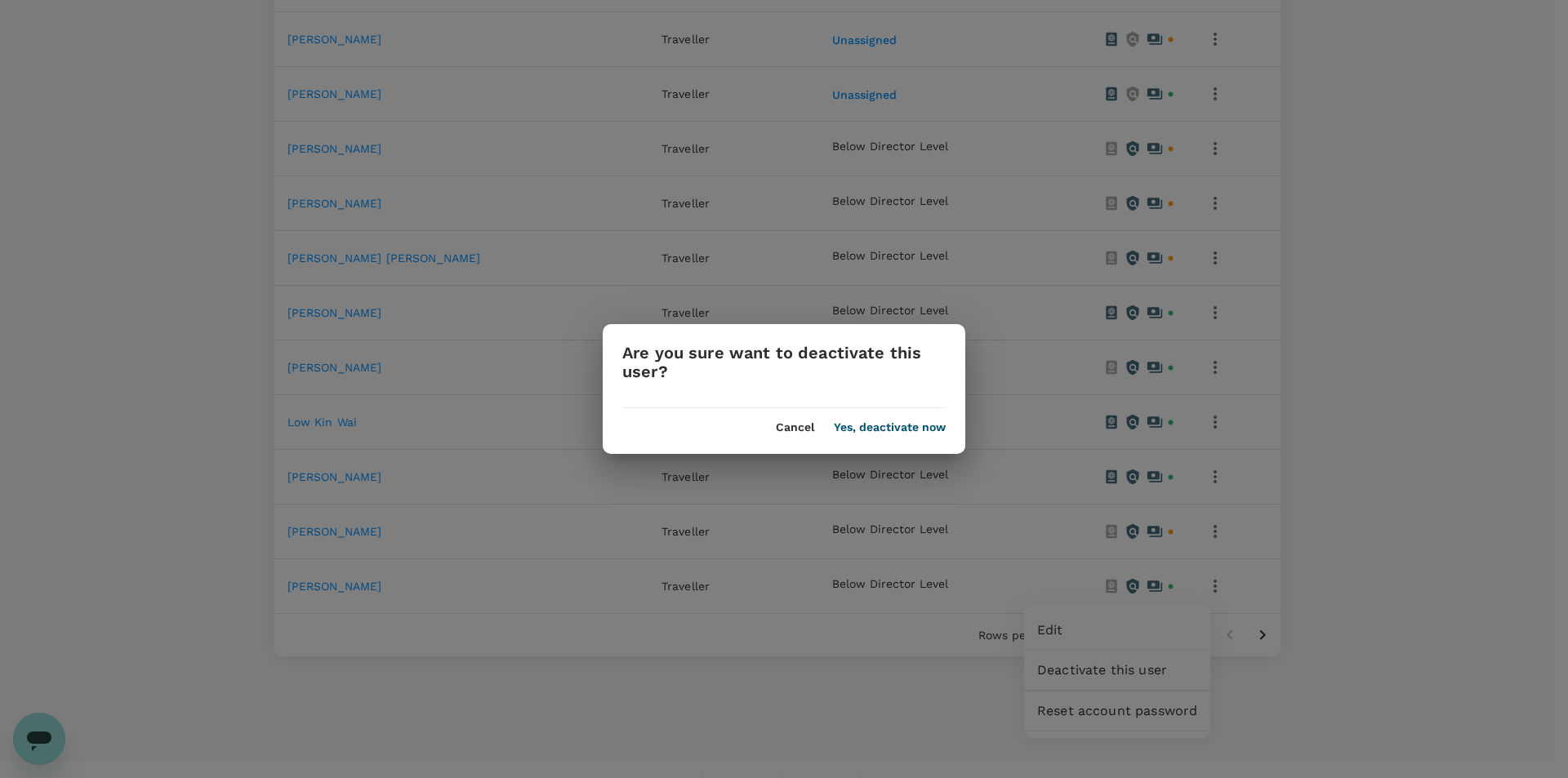
click at [927, 429] on button "Yes, deactivate now" at bounding box center [889, 428] width 112 height 13
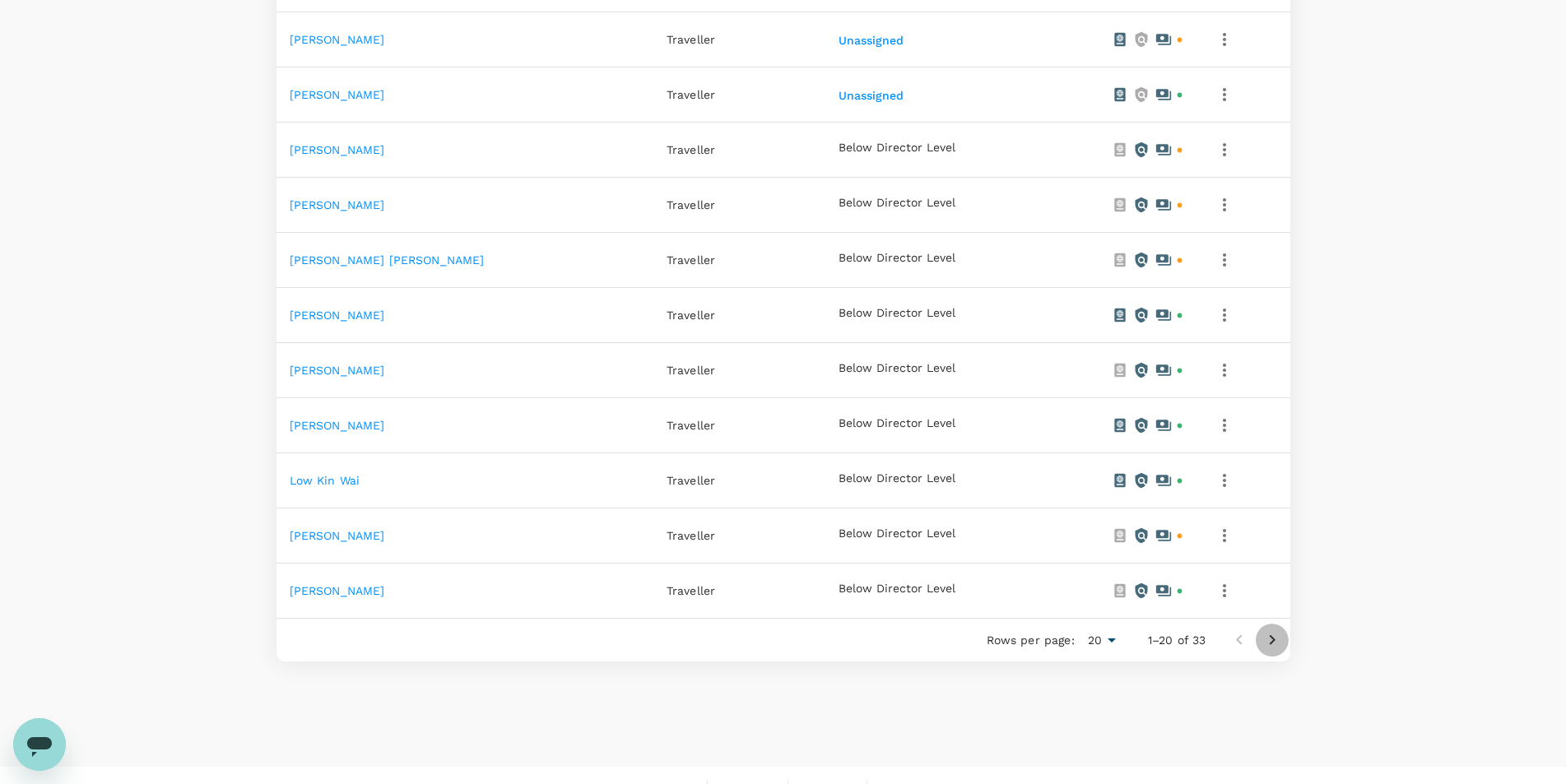
click at [1276, 637] on icon "Go to next page" at bounding box center [1272, 640] width 20 height 20
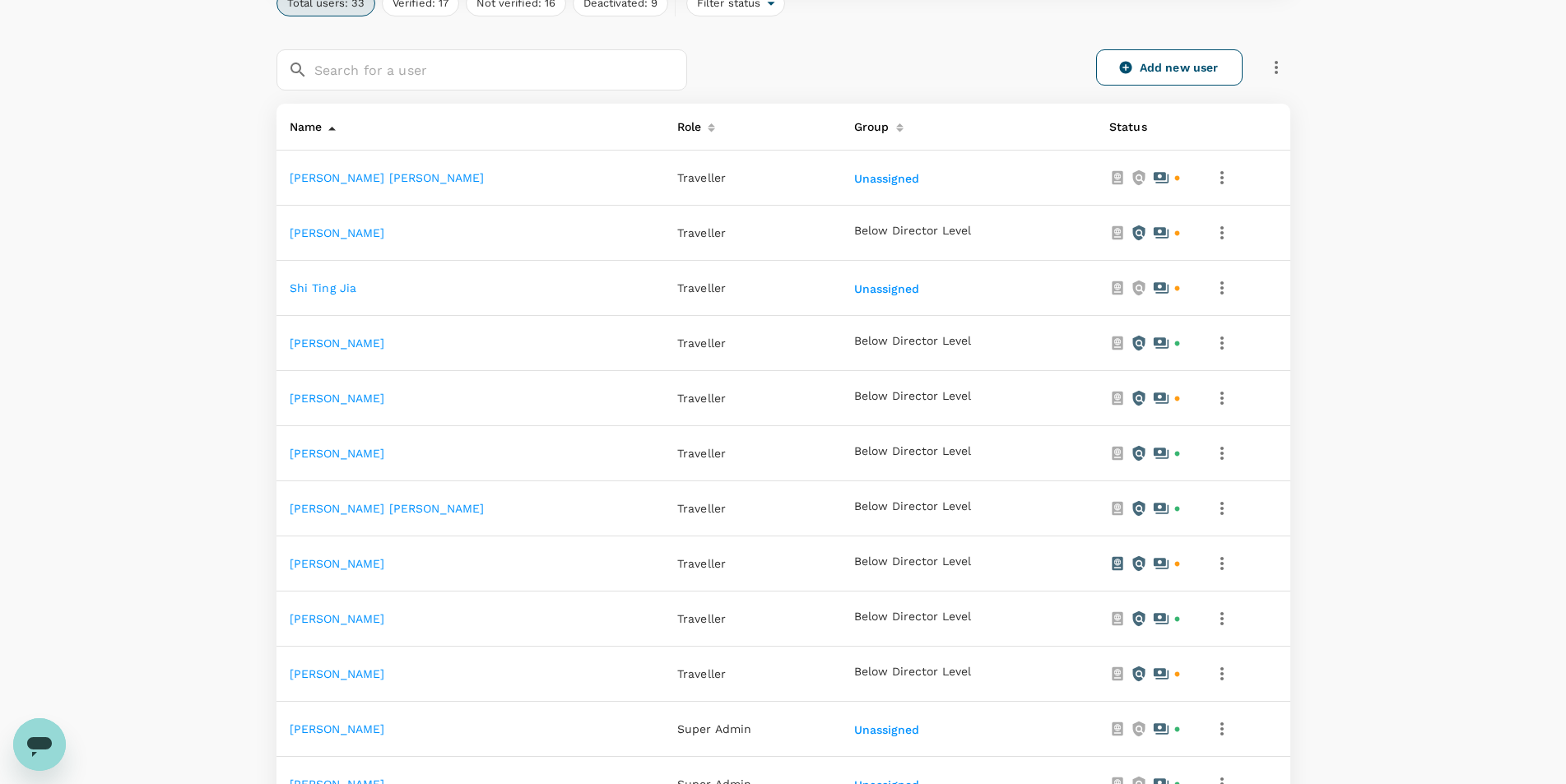
scroll to position [629, 0]
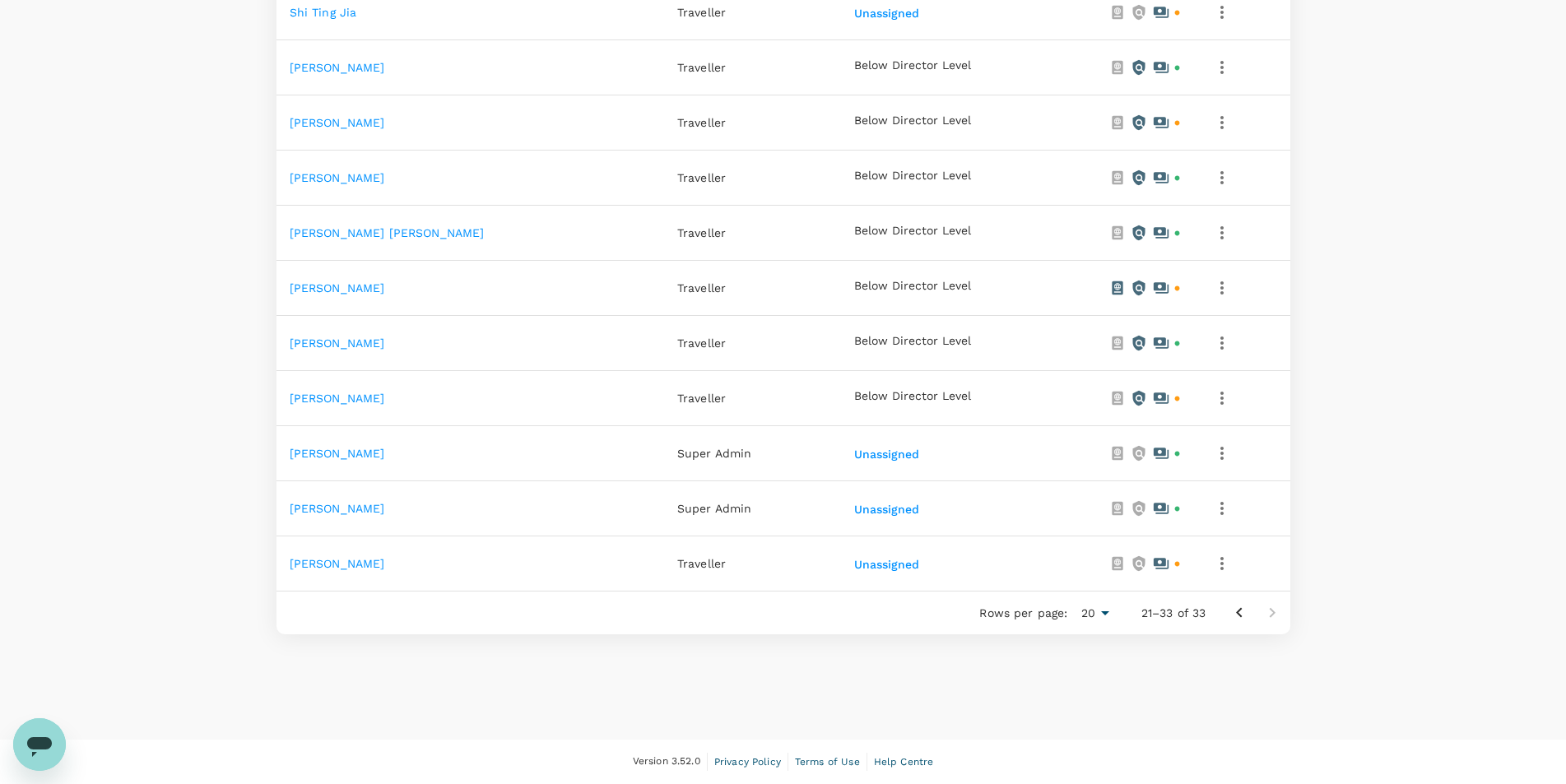
click at [1236, 615] on icon "Go to previous page" at bounding box center [1239, 613] width 20 height 20
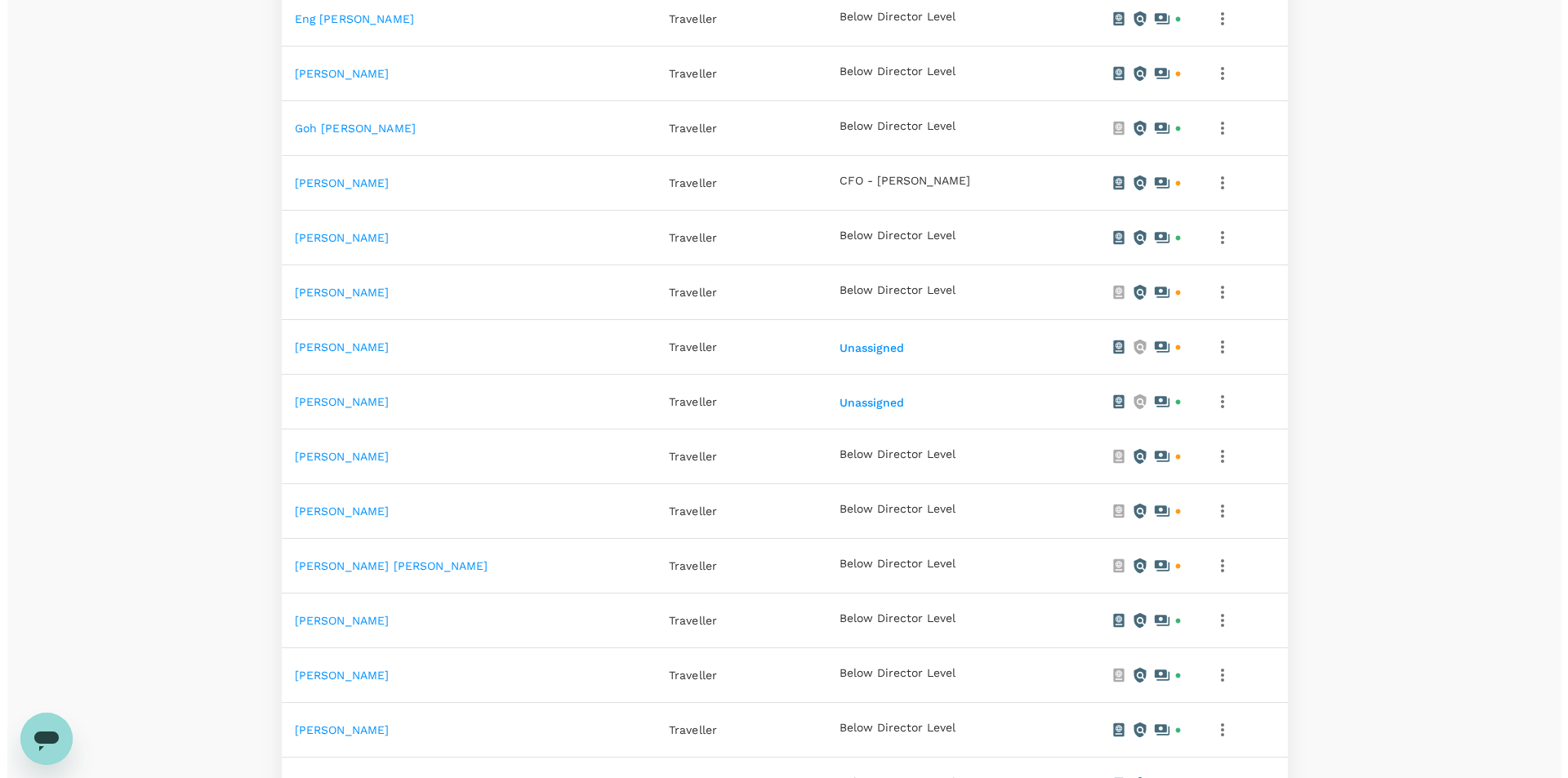
scroll to position [706, 0]
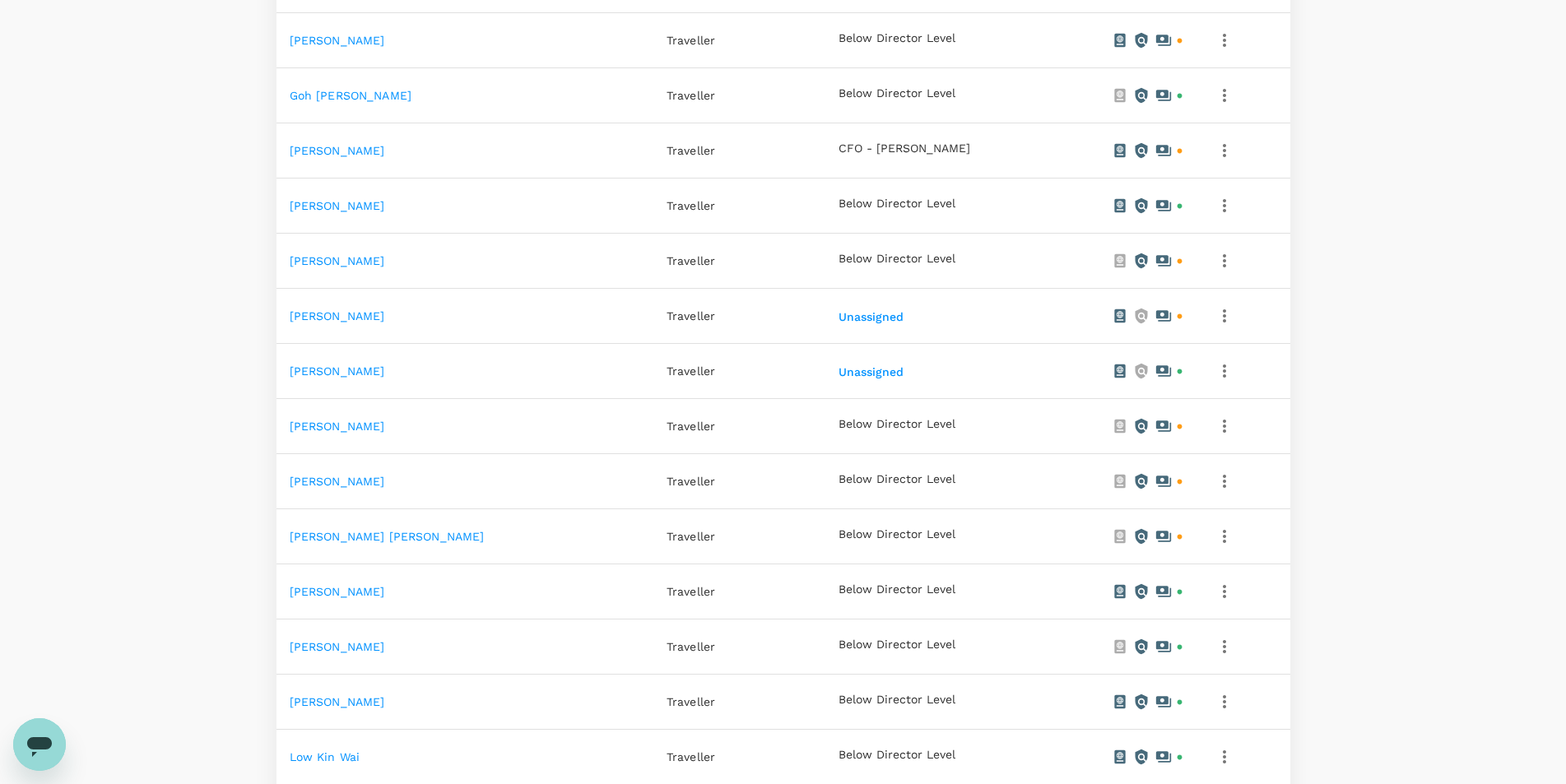
click at [1215, 594] on icon "button" at bounding box center [1224, 591] width 20 height 20
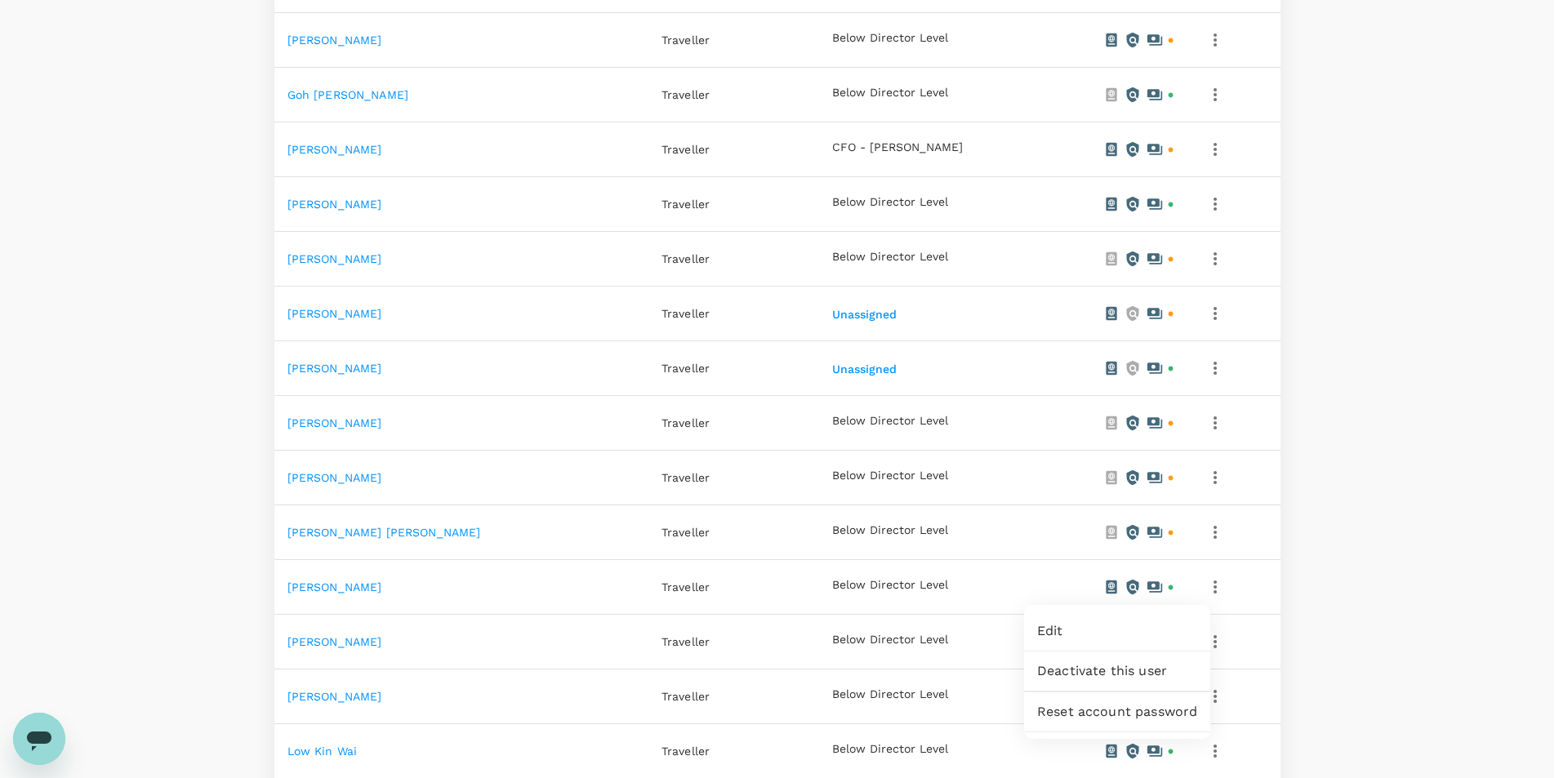
click at [1043, 628] on span "Edit" at bounding box center [1117, 631] width 160 height 19
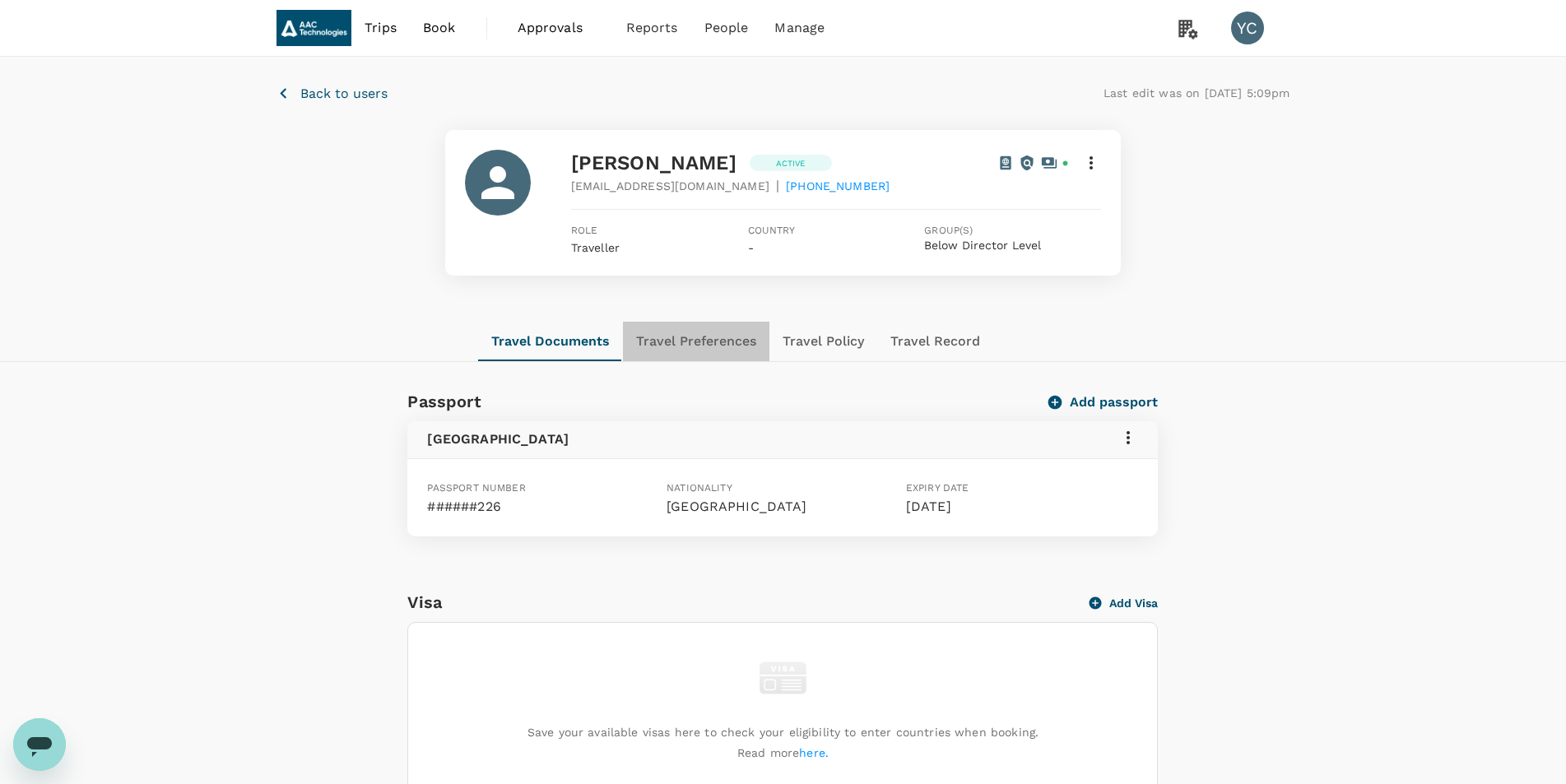
click at [715, 339] on button "Travel Preferences" at bounding box center [696, 341] width 147 height 40
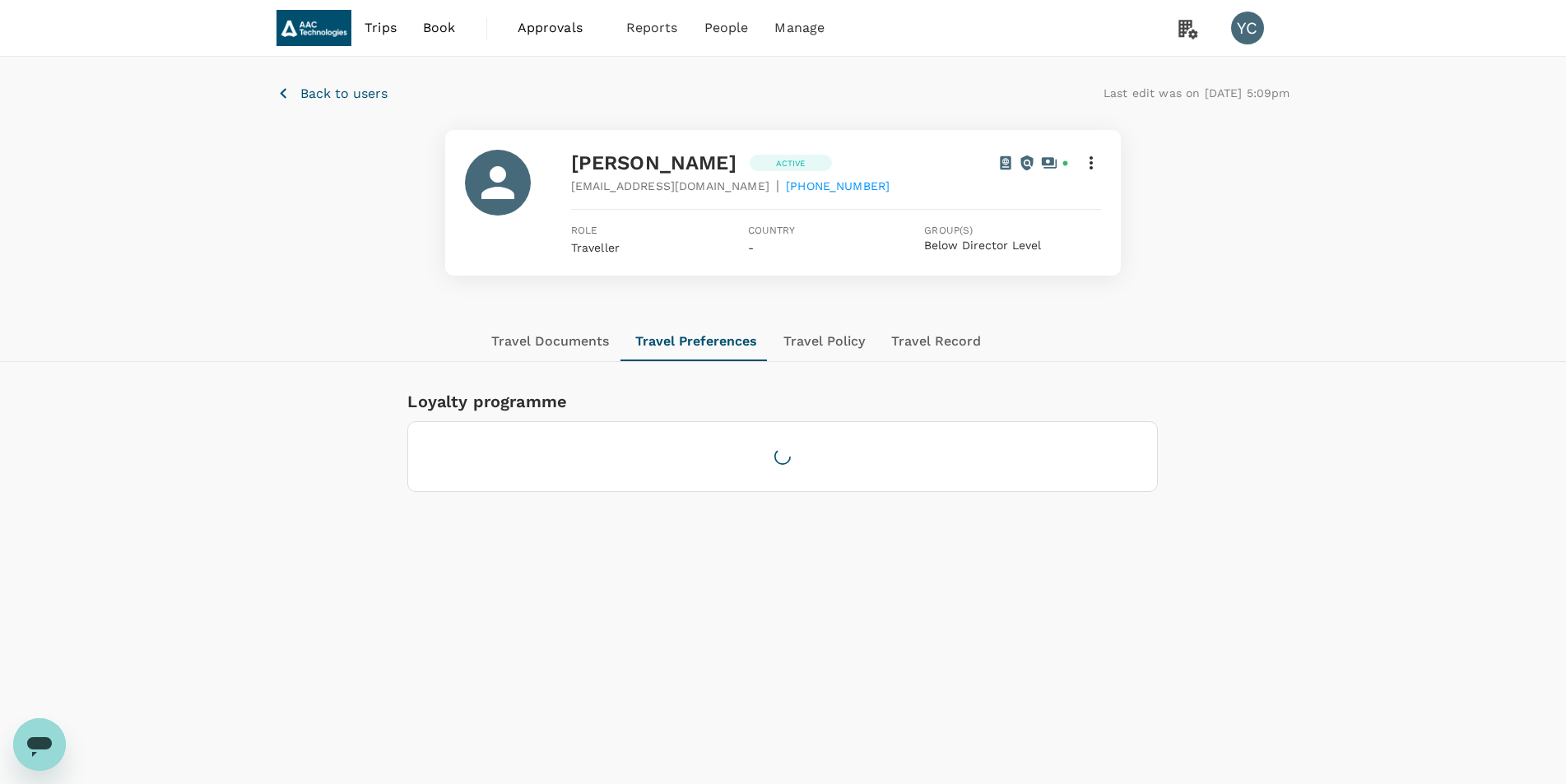
click at [829, 343] on button "Travel Policy" at bounding box center [824, 341] width 108 height 40
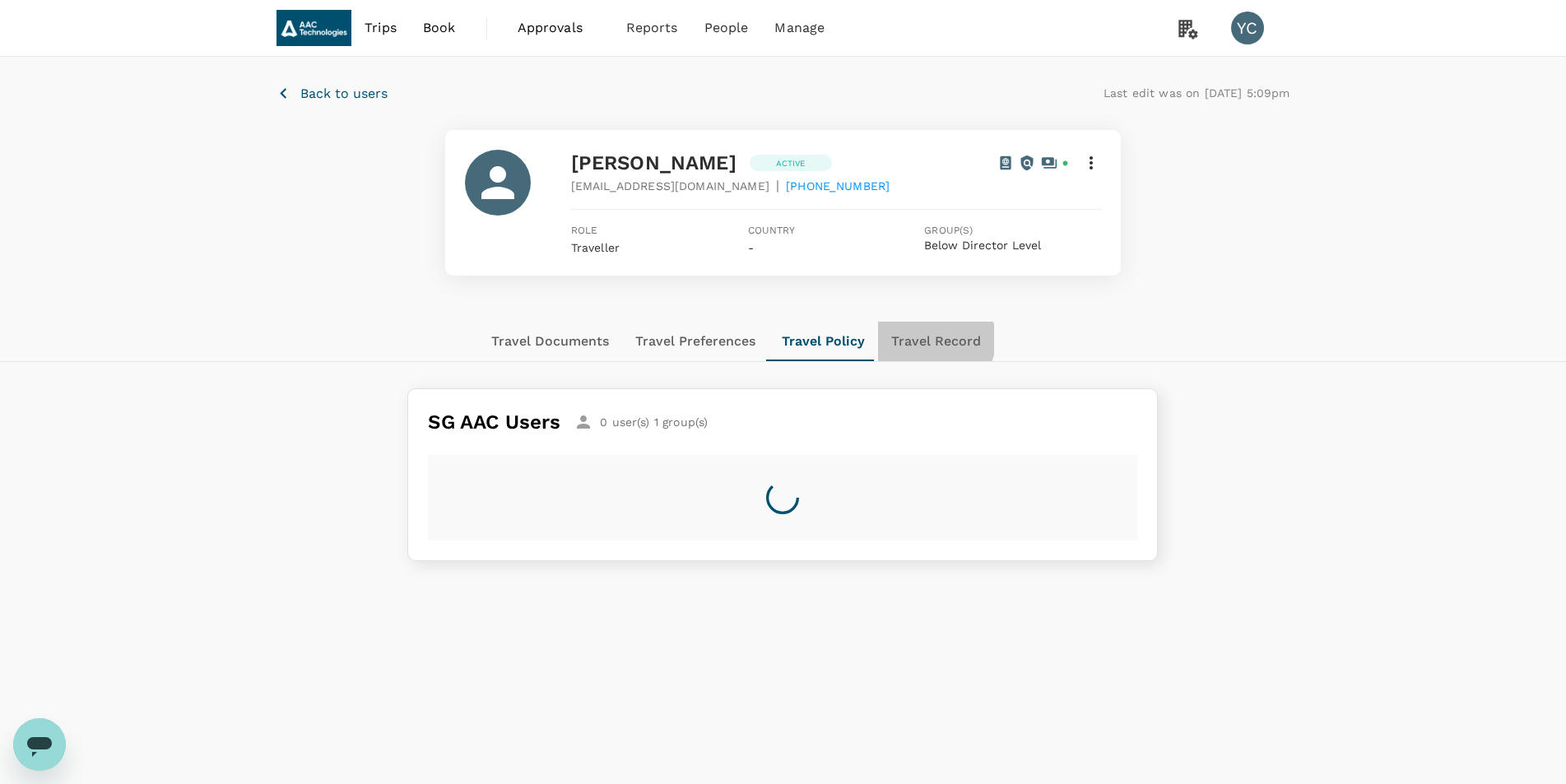
click at [924, 339] on button "Travel Record" at bounding box center [936, 341] width 116 height 40
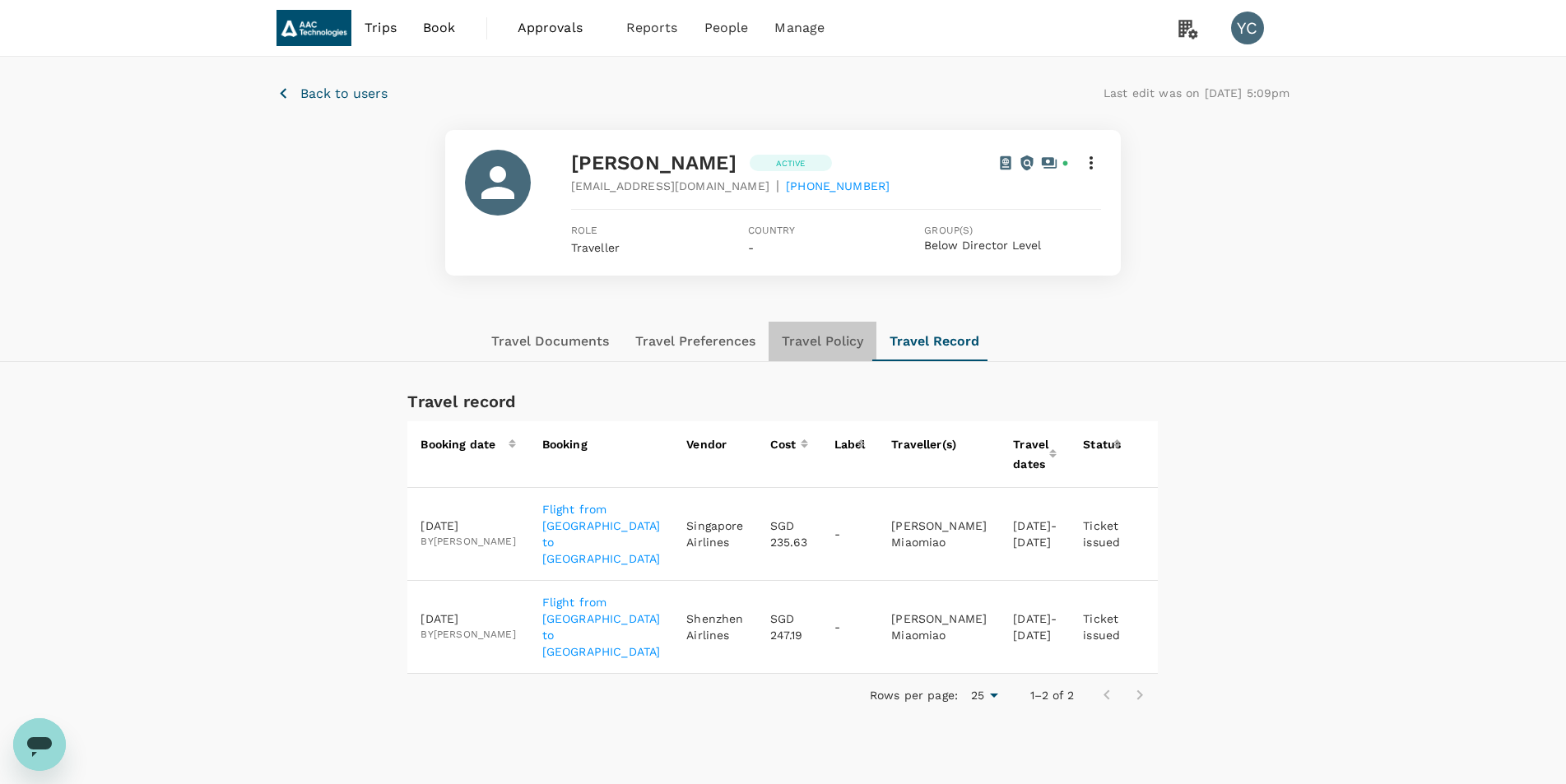
click at [800, 344] on button "Travel Policy" at bounding box center [822, 341] width 108 height 40
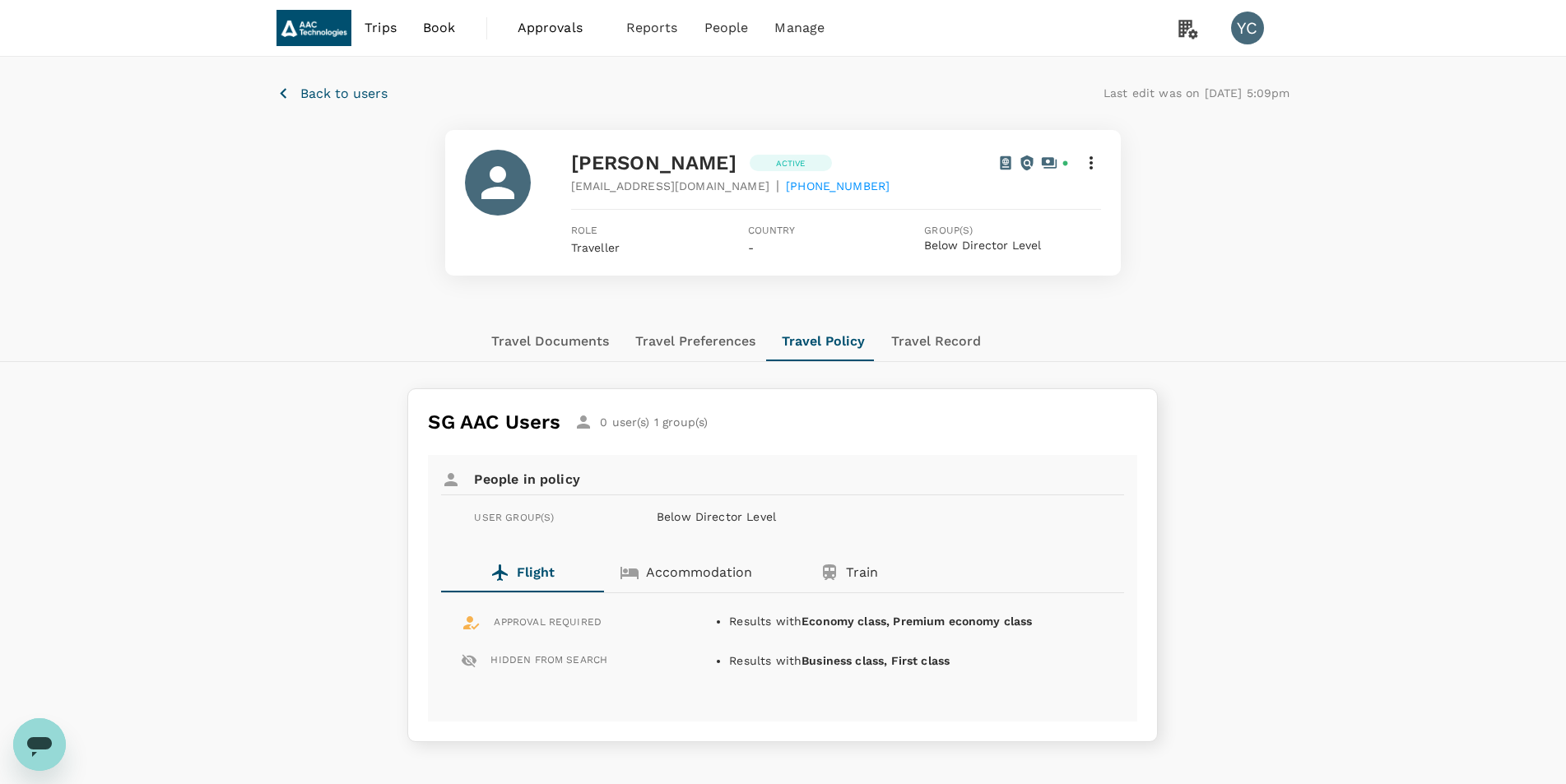
click at [235, 298] on div "Back to users Last edit was on 18 Sep 2025, 5:09pm Liu Miaomiao Active liumm@aa…" at bounding box center [783, 189] width 1566 height 265
click at [729, 31] on span "People" at bounding box center [727, 27] width 44 height 20
click at [699, 91] on span "Users" at bounding box center [690, 89] width 32 height 16
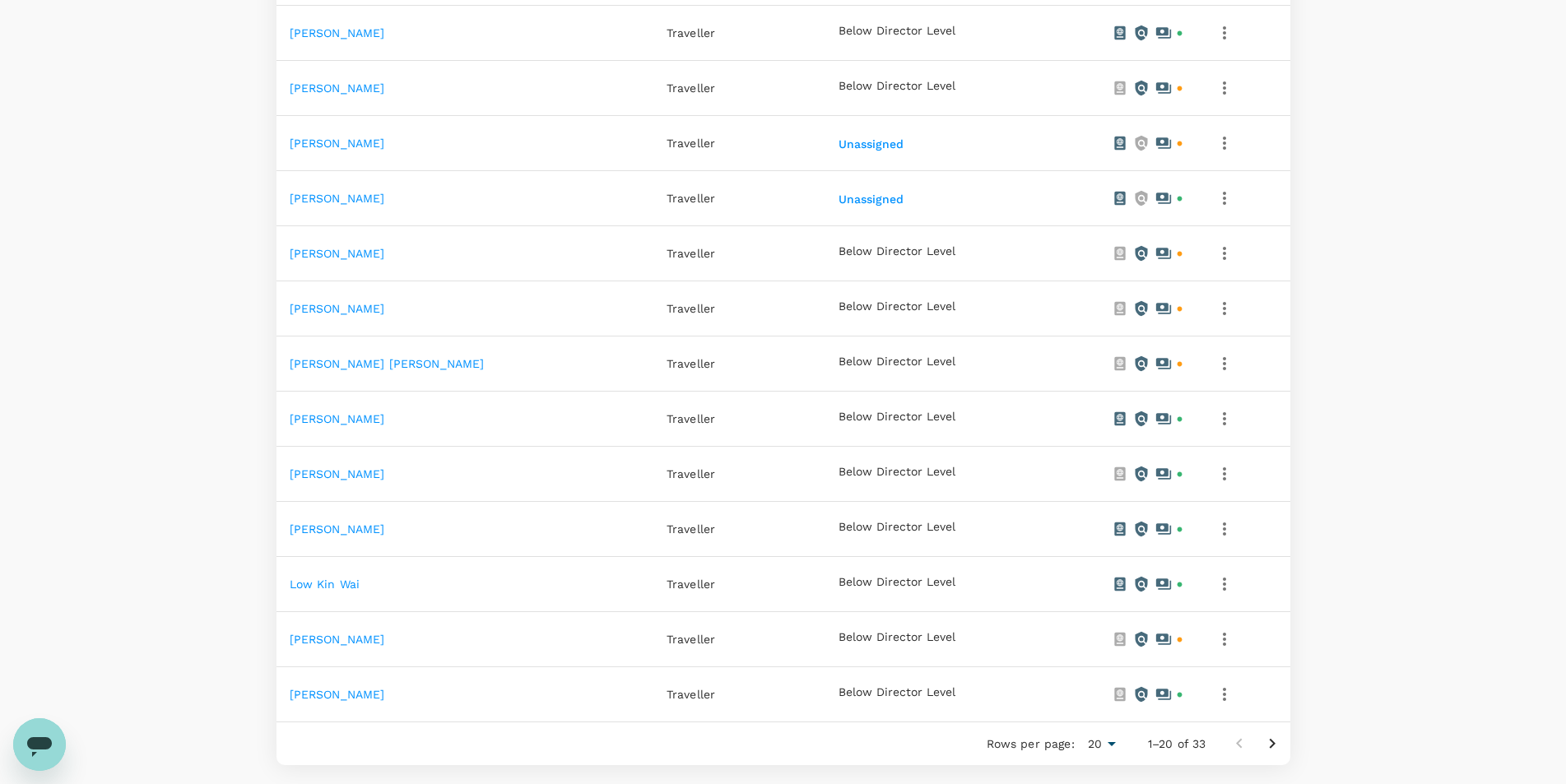
scroll to position [823, 0]
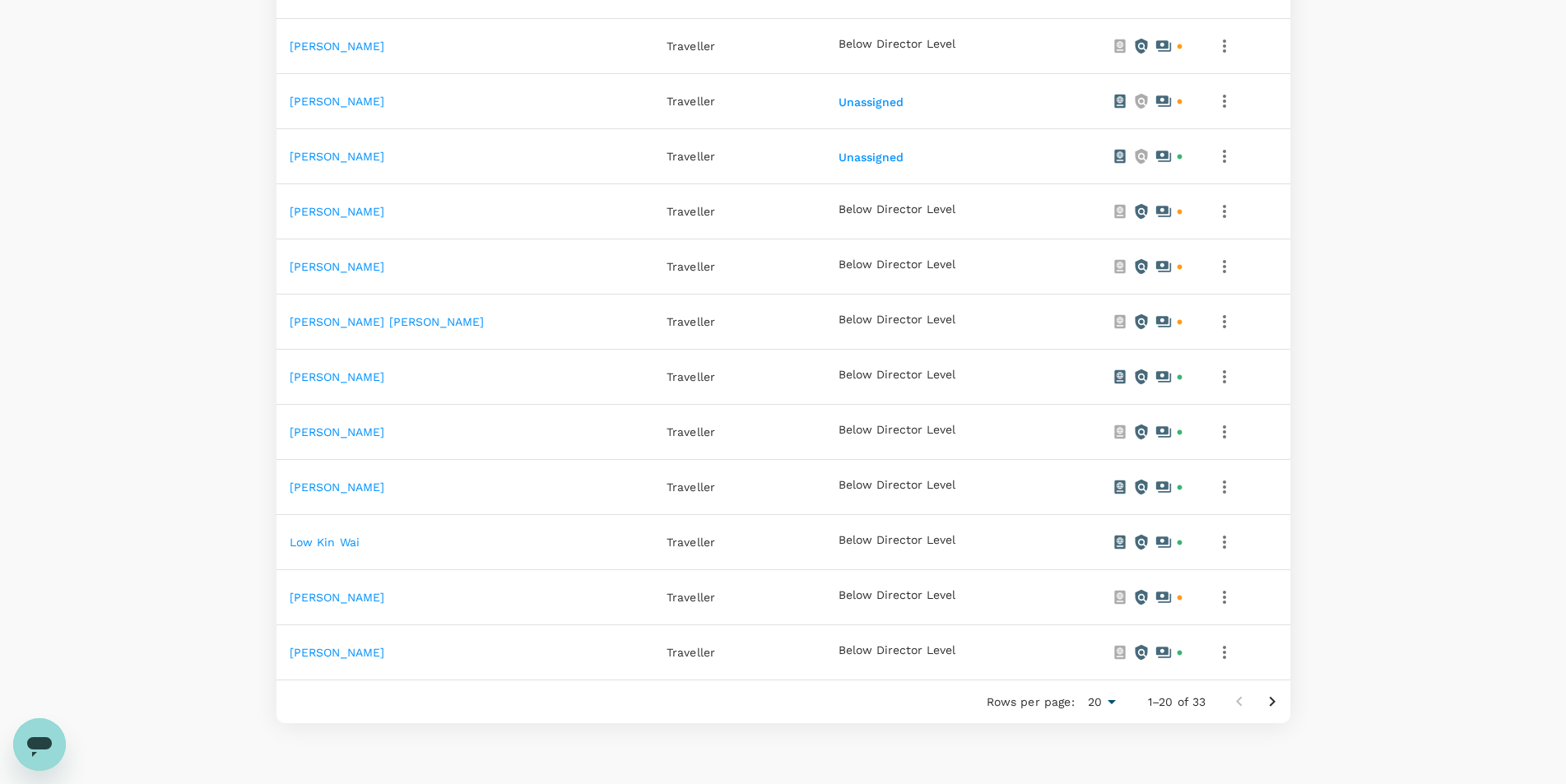
click at [1276, 699] on icon "Go to next page" at bounding box center [1272, 702] width 20 height 20
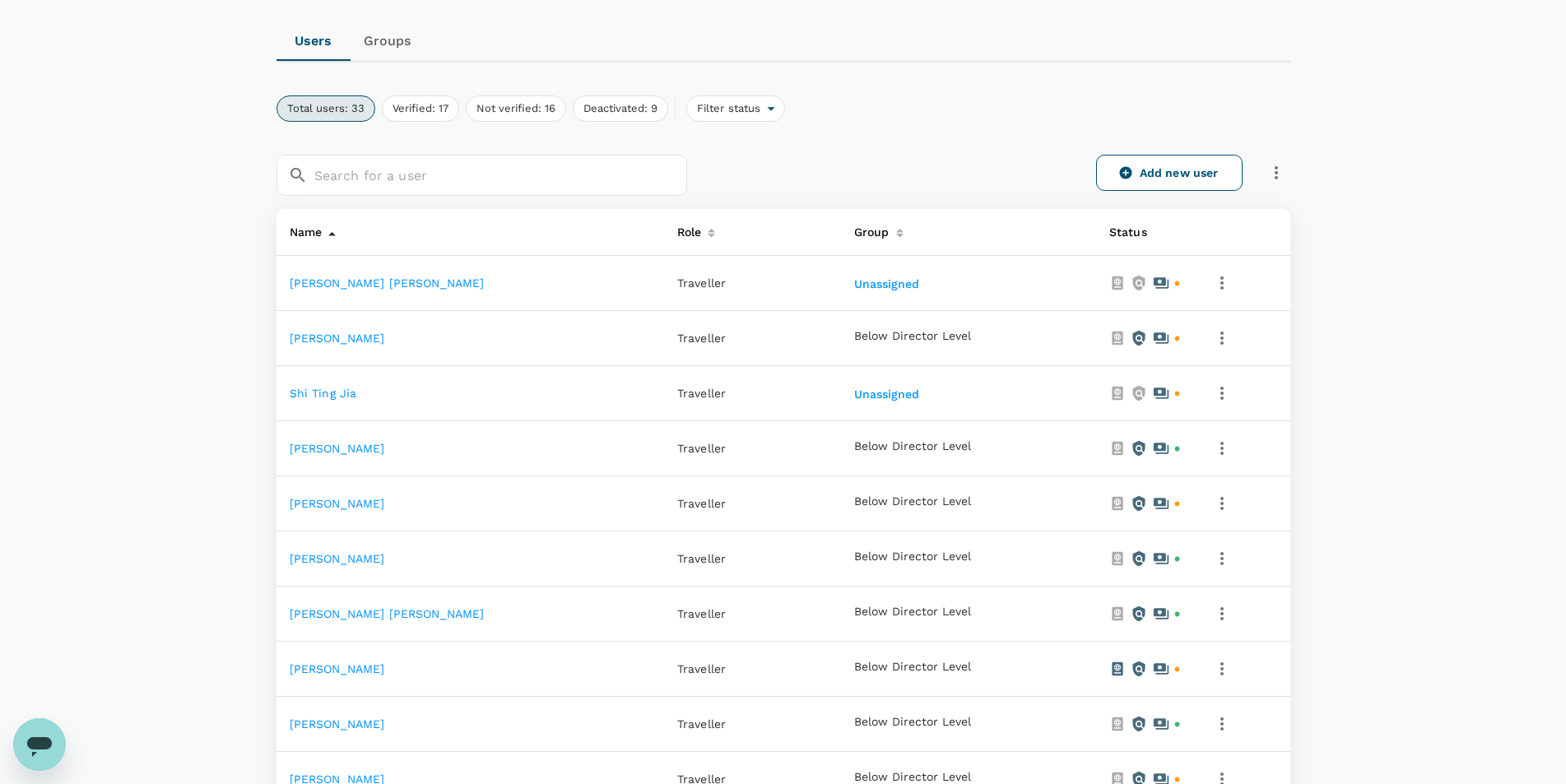
scroll to position [115, 0]
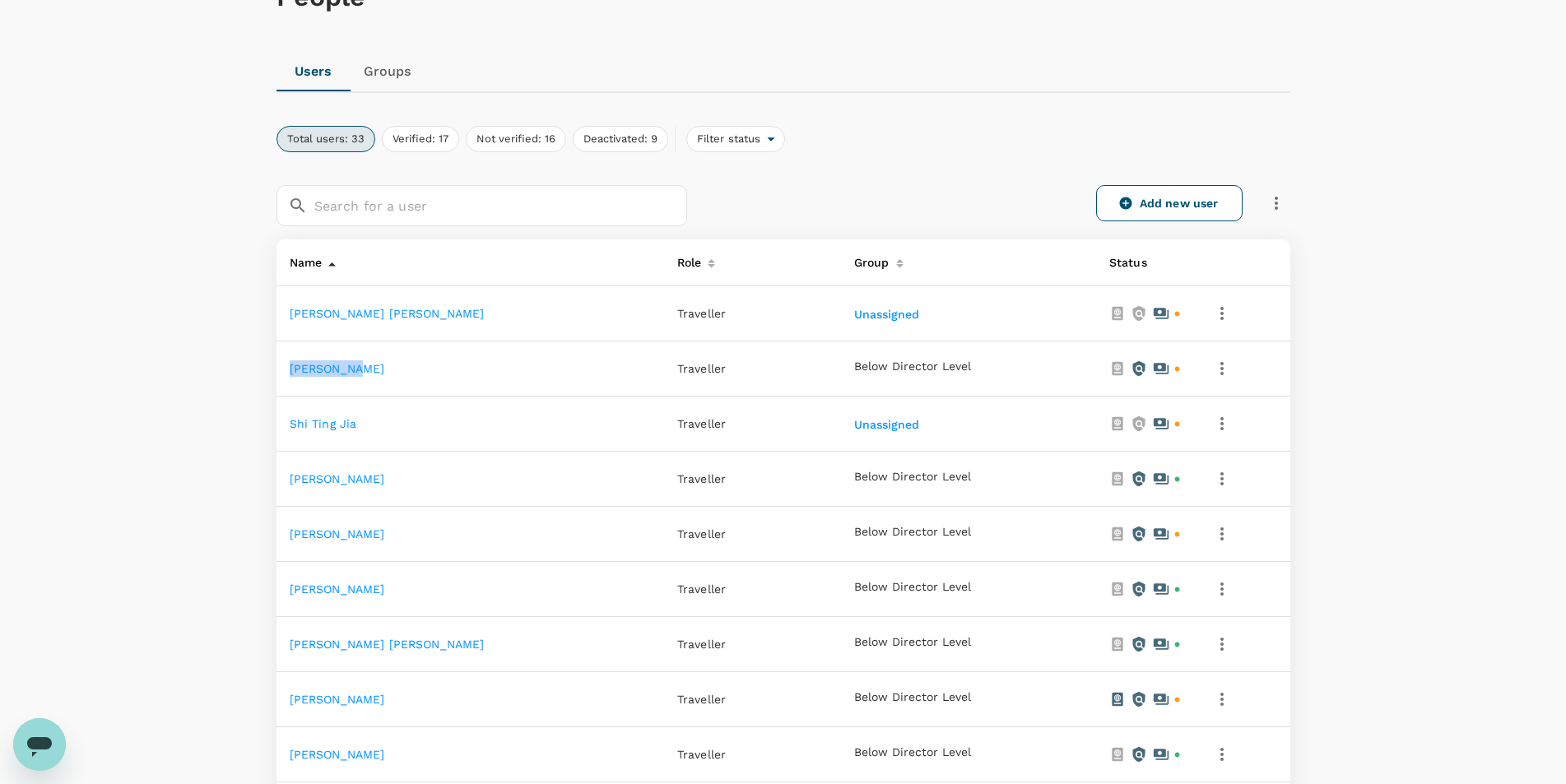
drag, startPoint x: 345, startPoint y: 370, endPoint x: 285, endPoint y: 370, distance: 60.0
click at [285, 370] on td "Sarah Chua" at bounding box center [470, 368] width 388 height 55
copy link "Sarah Chua"
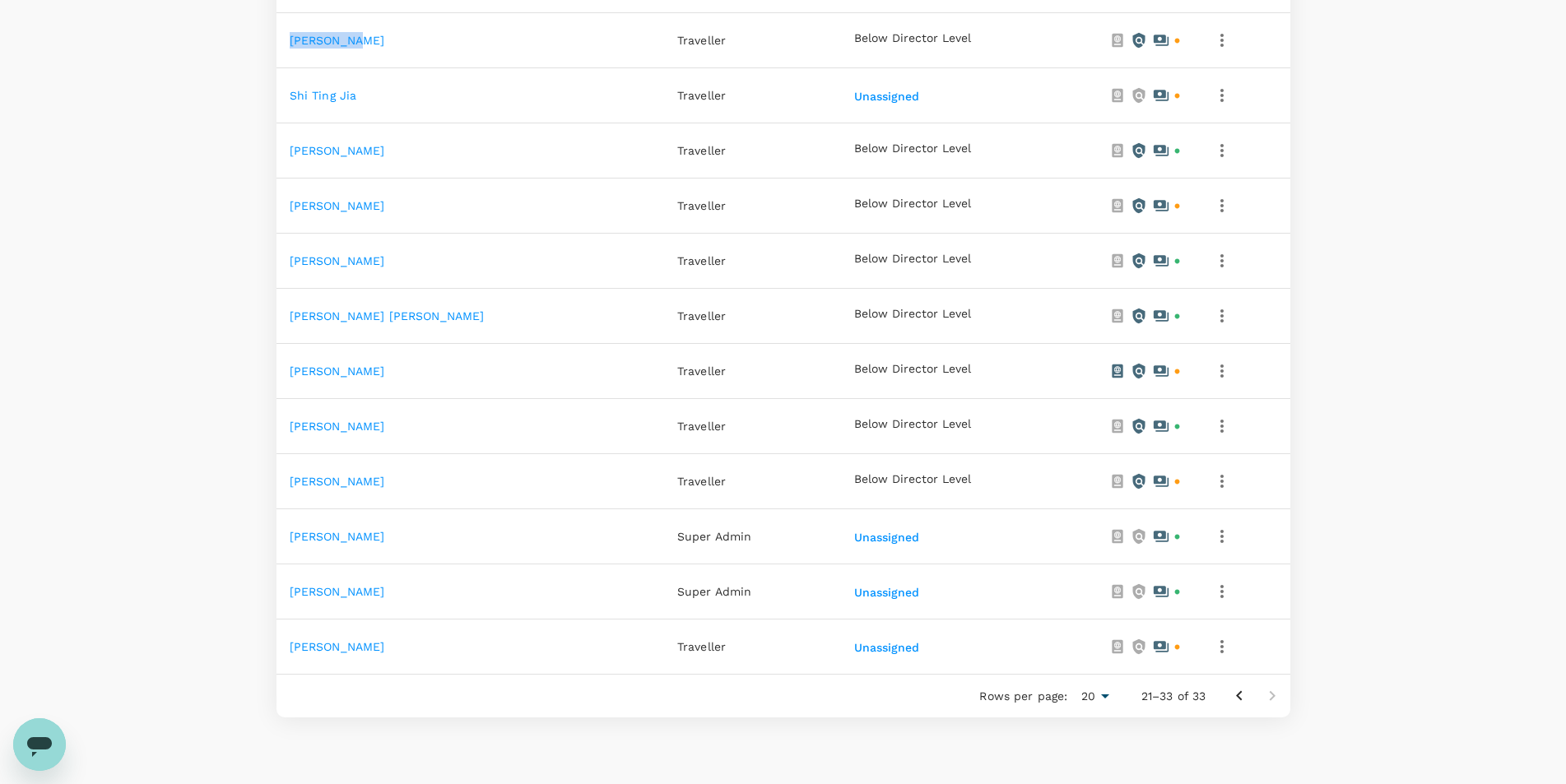
scroll to position [444, 0]
click at [1234, 694] on icon "Go to previous page" at bounding box center [1239, 695] width 20 height 20
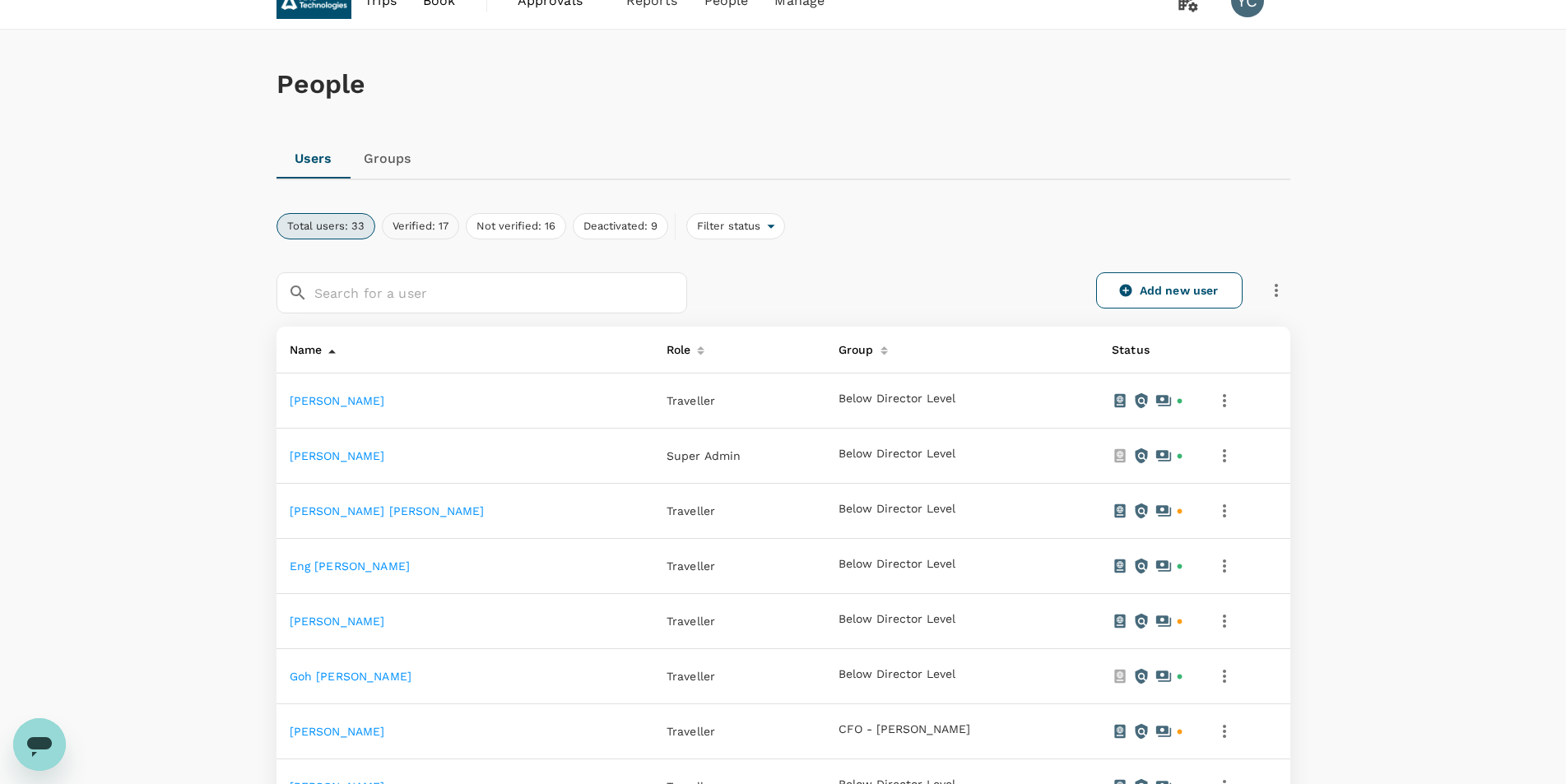
scroll to position [0, 0]
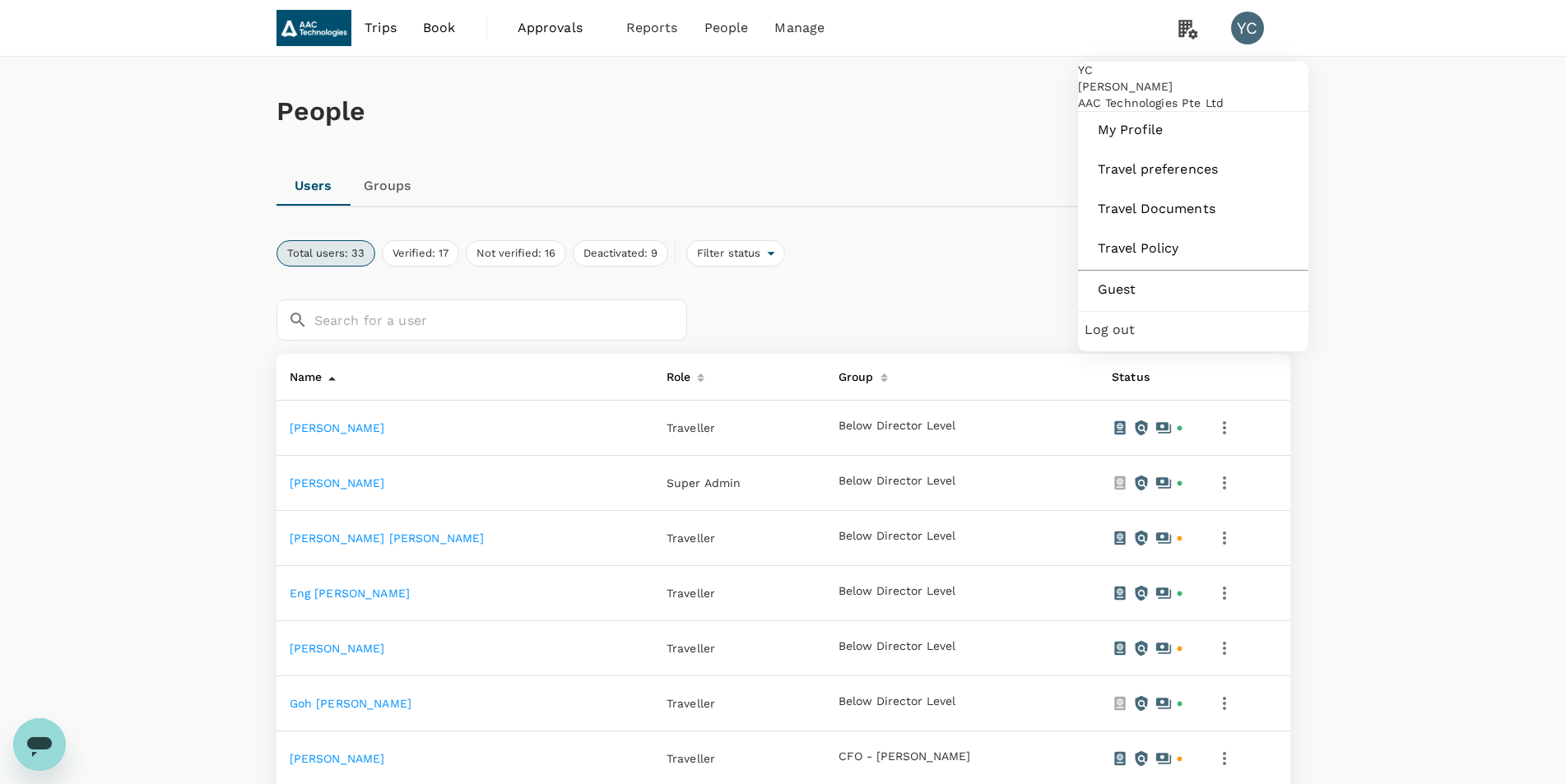
click at [1250, 32] on div "YC" at bounding box center [1248, 28] width 33 height 33
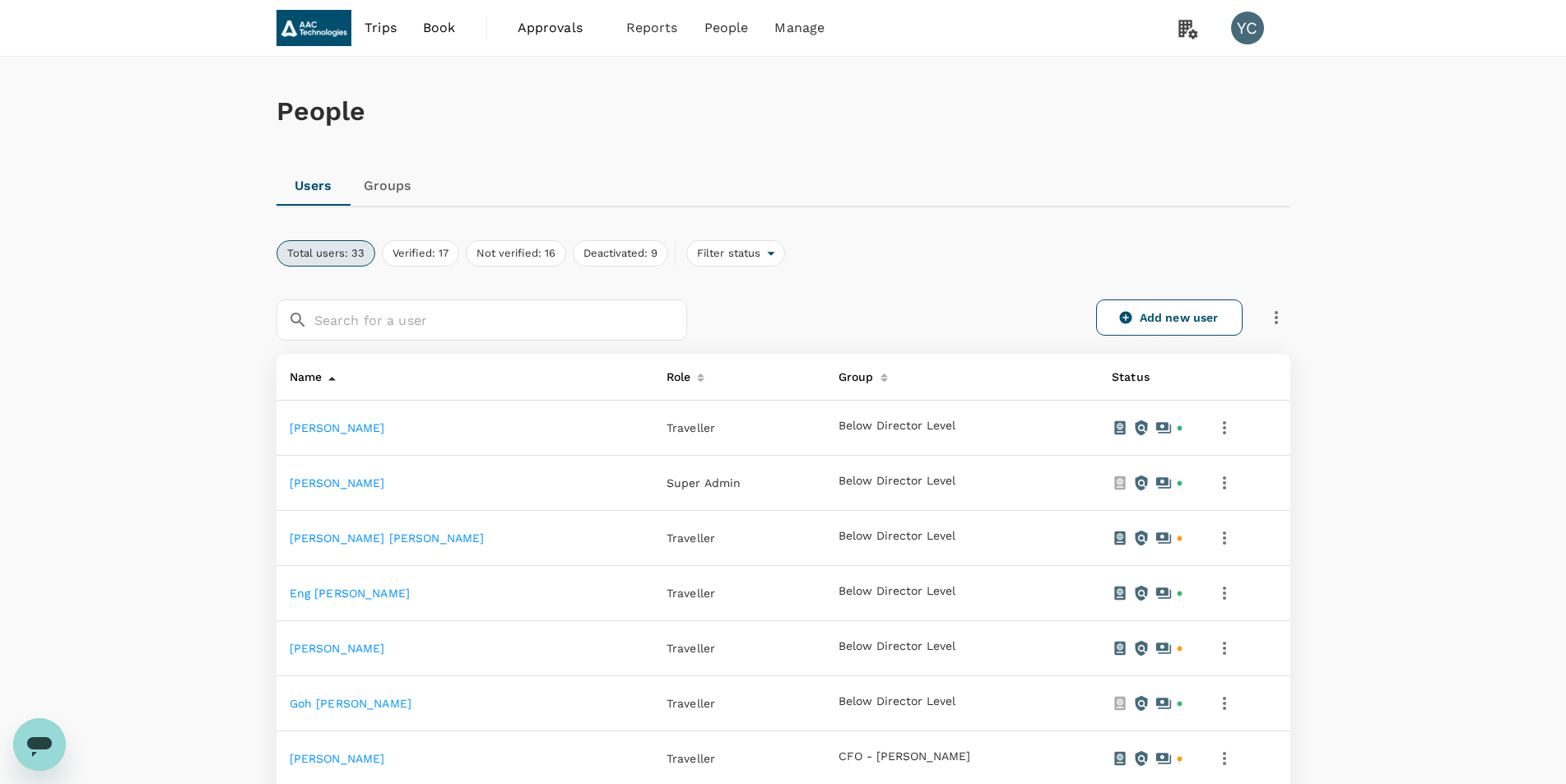
click at [1250, 32] on div "YC" at bounding box center [1248, 28] width 33 height 33
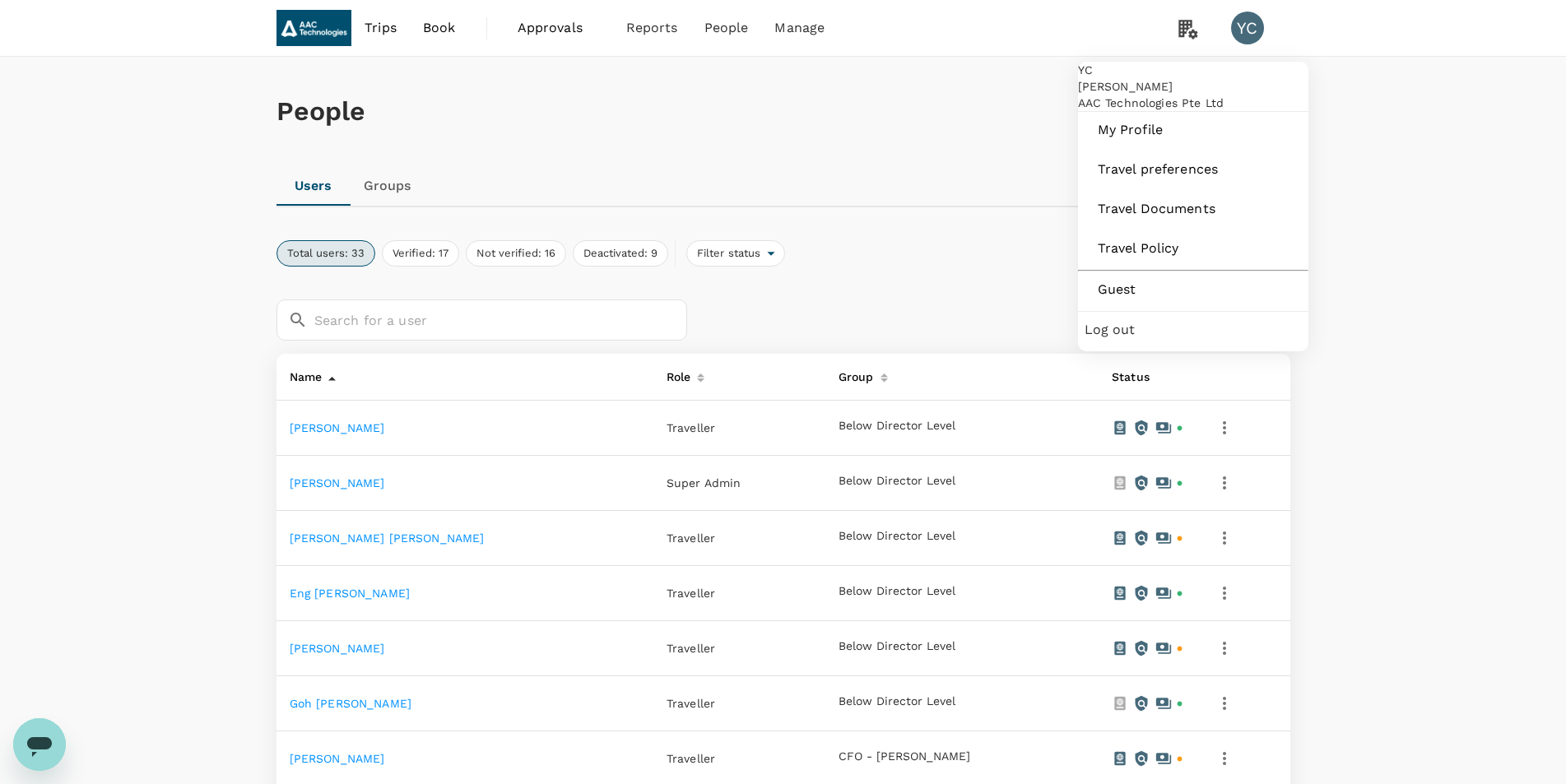
click at [1112, 339] on span "Log out" at bounding box center [1193, 329] width 217 height 20
